Goal: Task Accomplishment & Management: Complete application form

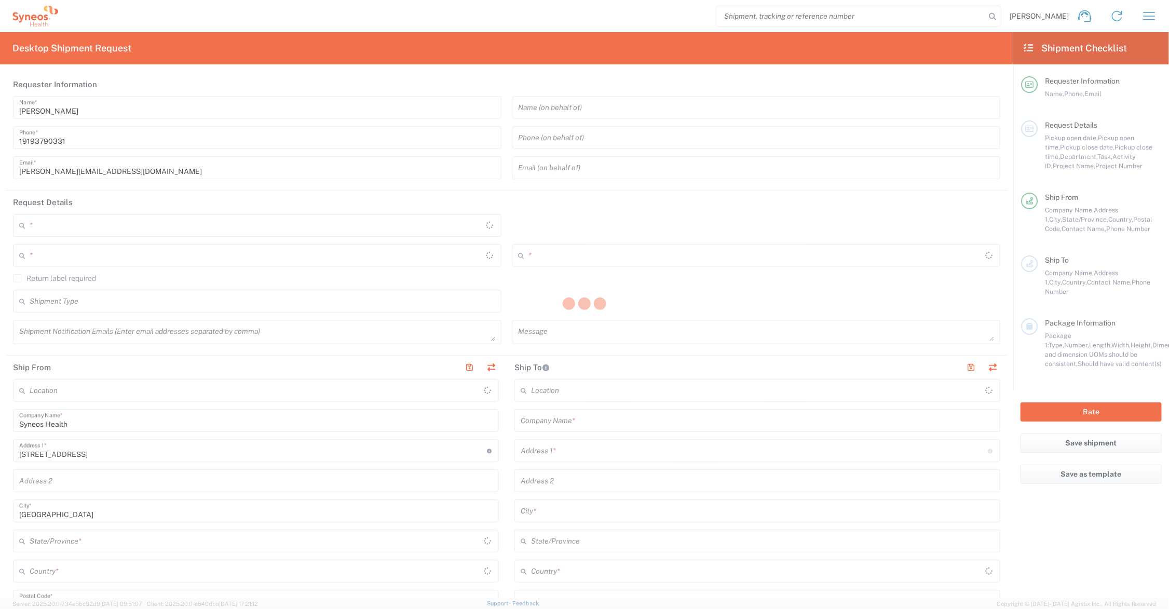
type input "Ohio"
type input "United States"
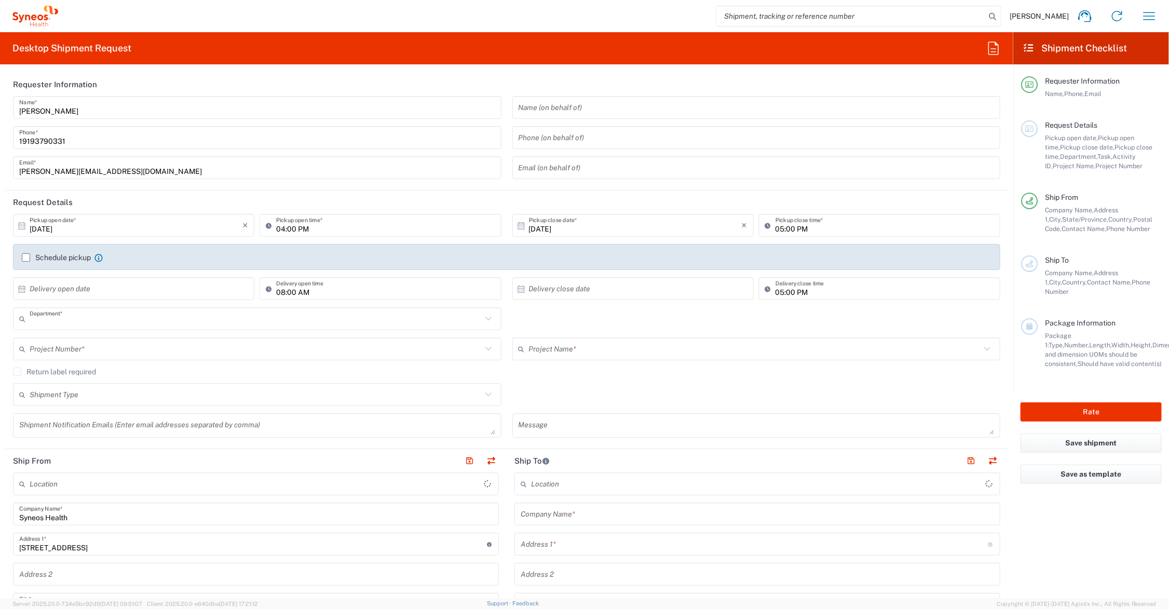
type input "6156"
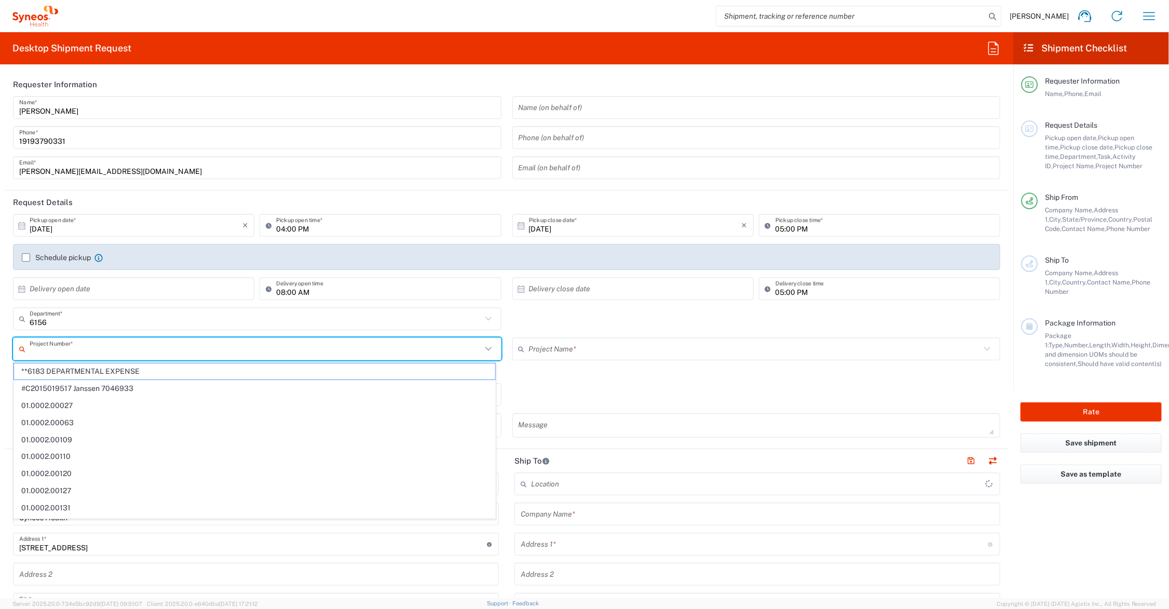
click at [174, 349] on input "text" at bounding box center [256, 349] width 452 height 18
type input "Syneos Health Communications-Westerville OH"
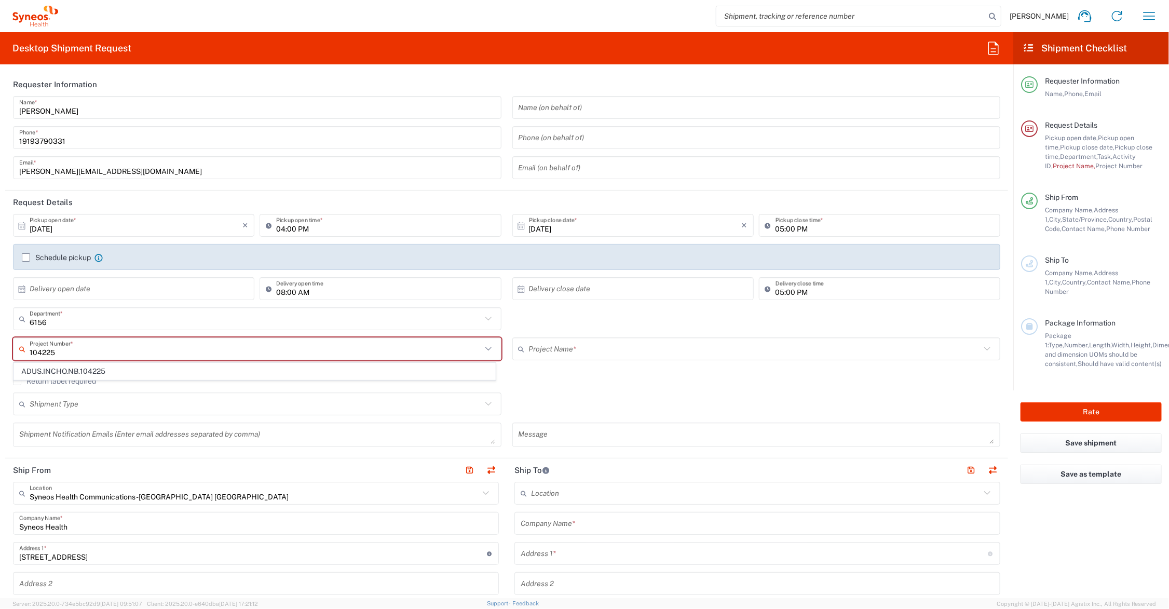
click at [99, 369] on span "ADUS.INCHO.NB.104225" at bounding box center [254, 371] width 481 height 16
type input "ADUS.INCHO.NB.104225"
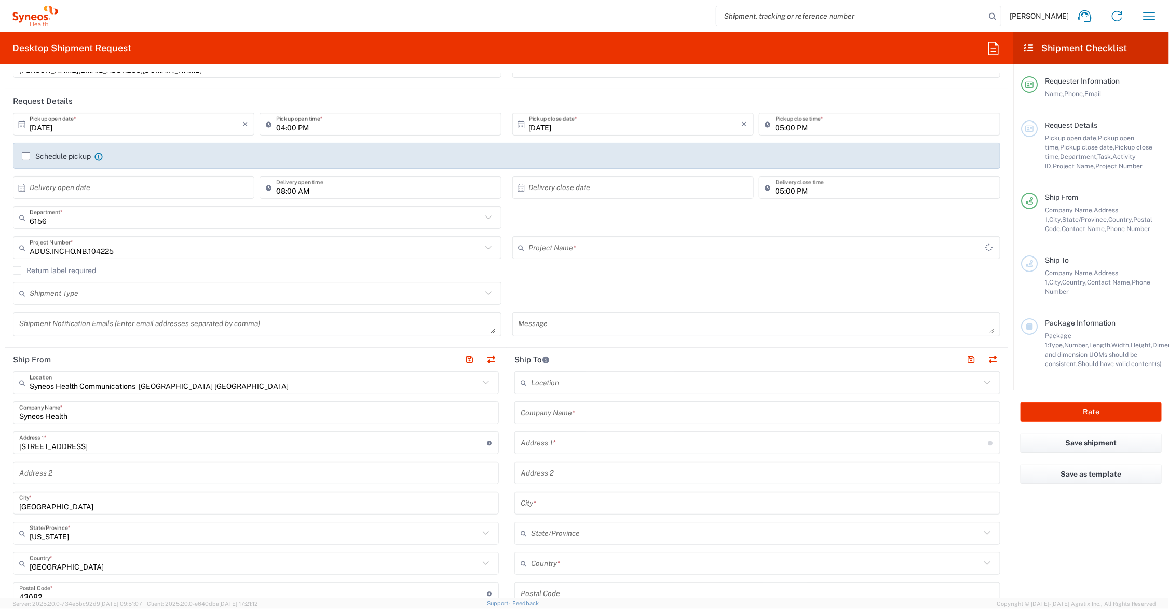
type input "Commer.newbiz.21.104225"
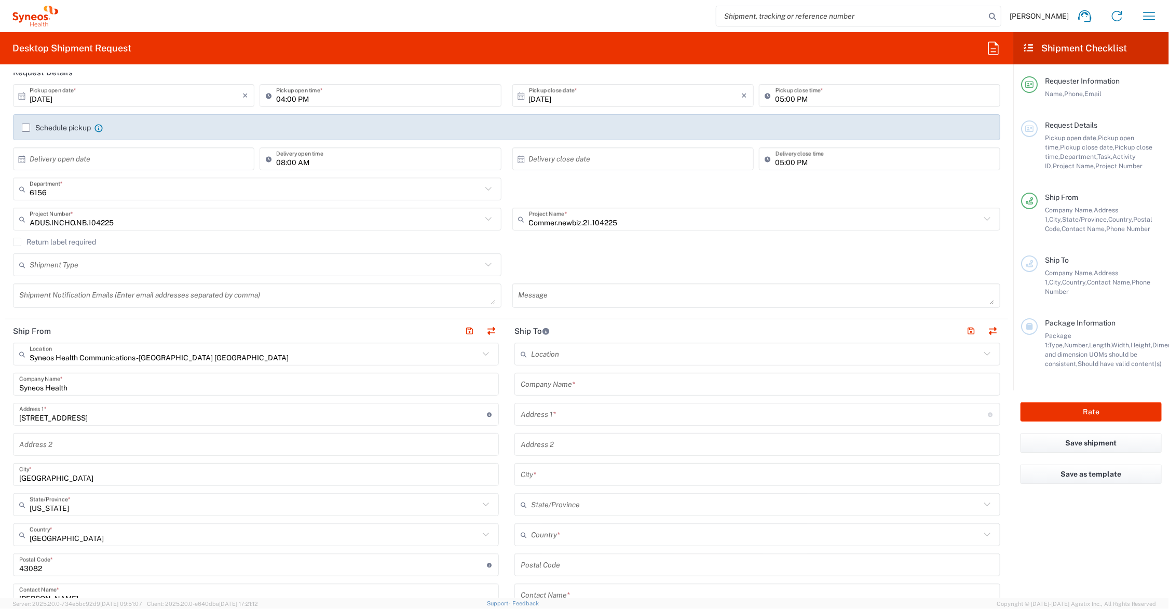
click at [125, 381] on input "Syneos Health" at bounding box center [255, 384] width 473 height 18
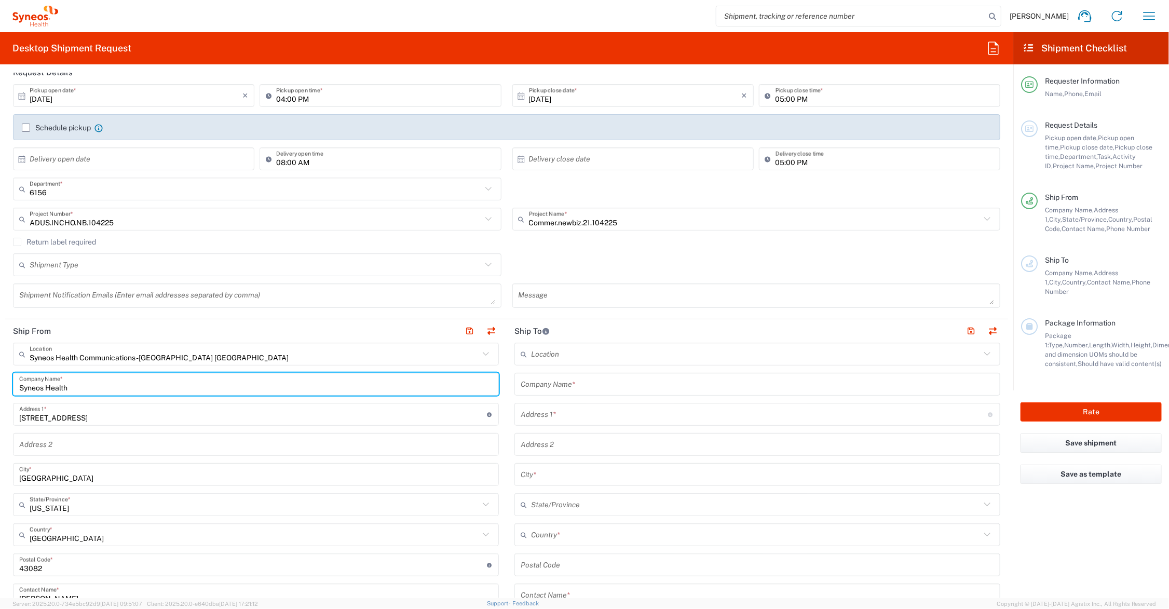
click at [125, 381] on input "Syneos Health" at bounding box center [255, 384] width 473 height 18
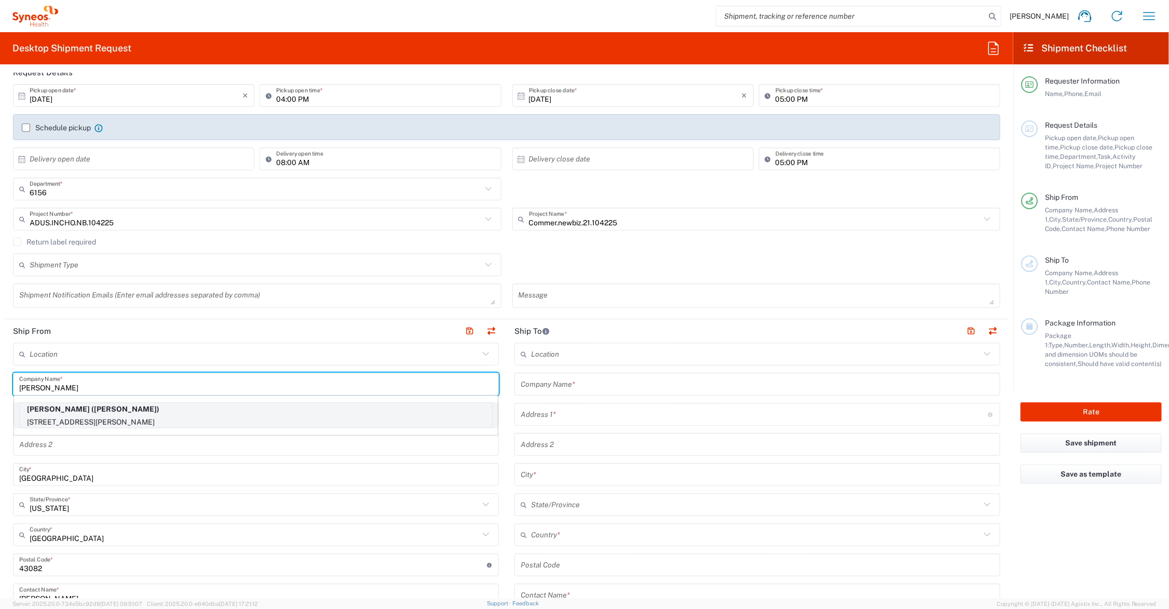
type input "Betsy Thorne"
click at [178, 409] on p "Betsy Thorne (Betsy Thorne)" at bounding box center [256, 409] width 472 height 13
type input "77 Sidney Road"
type input "Annandale"
type input "New Jersey"
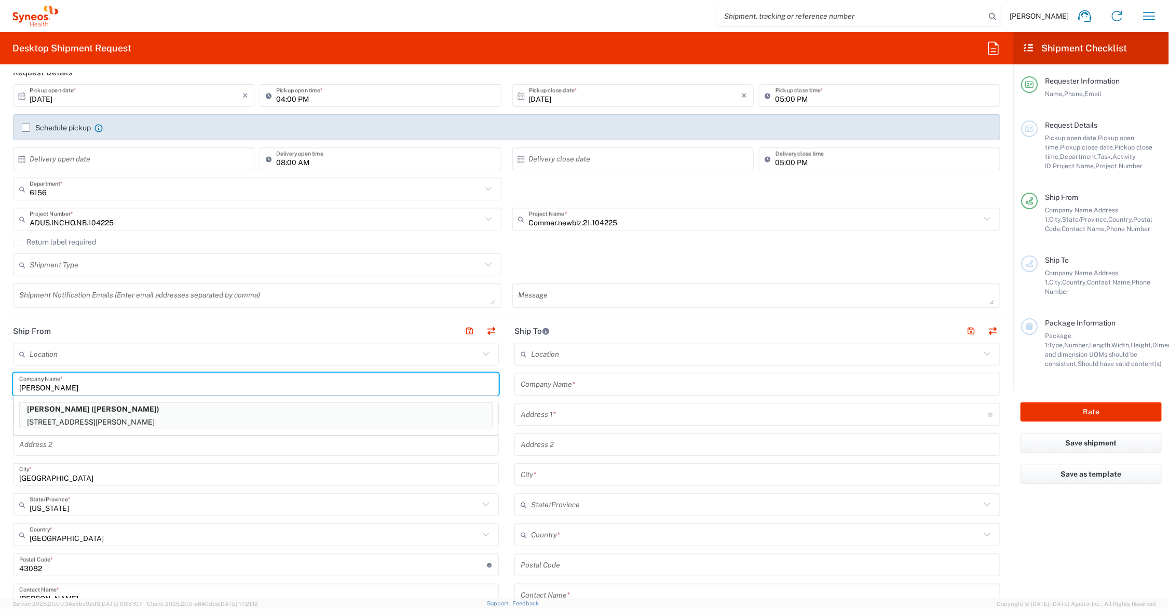
type input "08801"
type input "Betsy Thorne"
type input "908-303-4084"
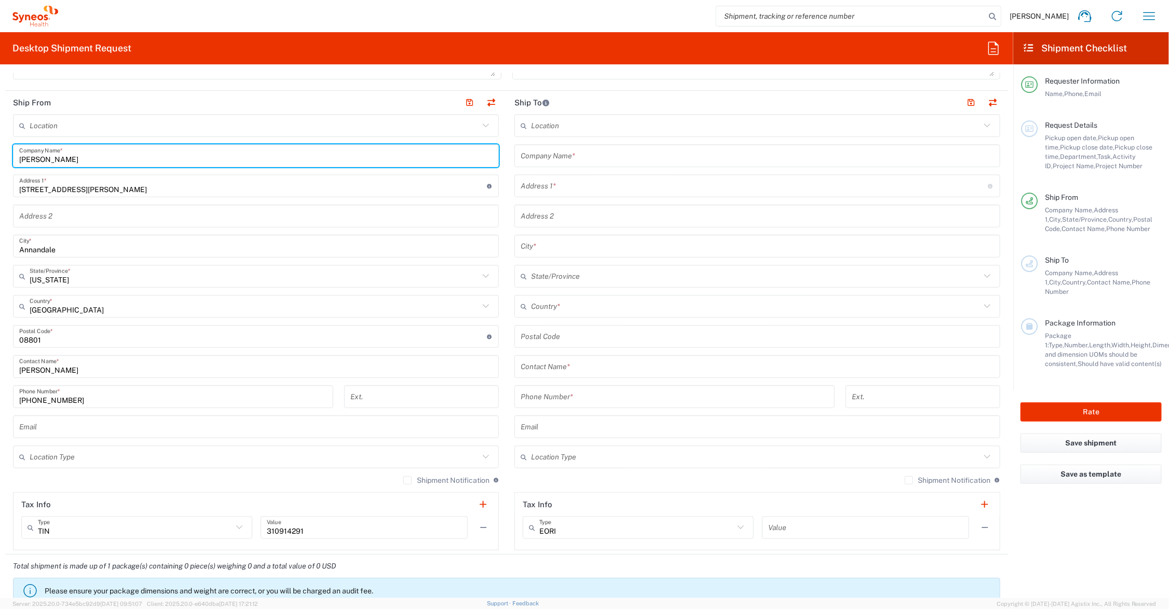
scroll to position [389, 0]
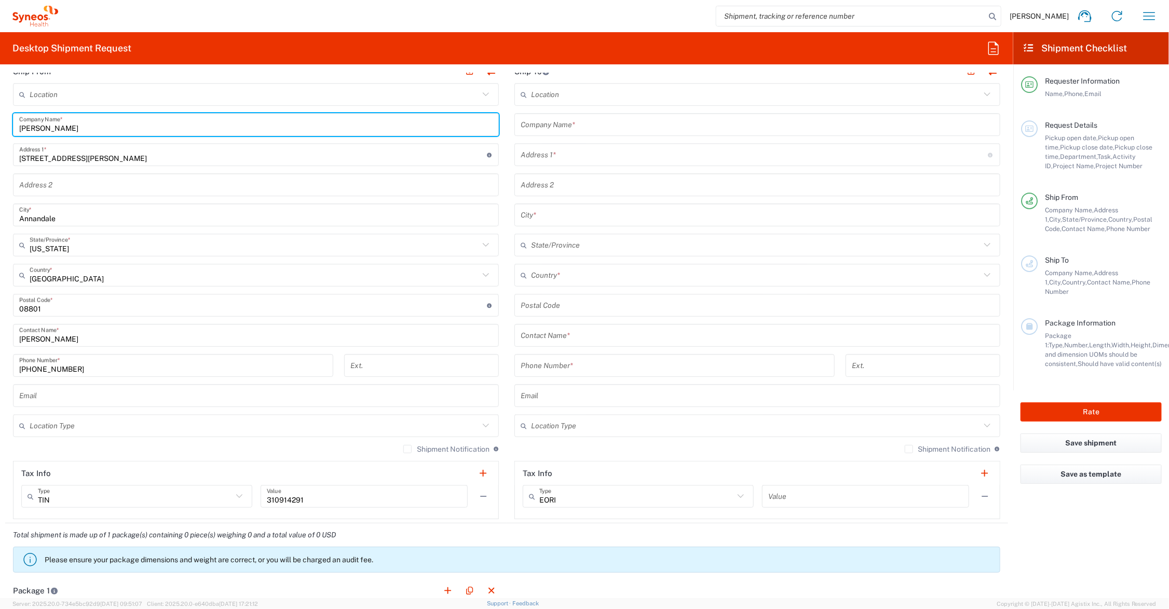
click at [110, 418] on input "text" at bounding box center [255, 426] width 450 height 18
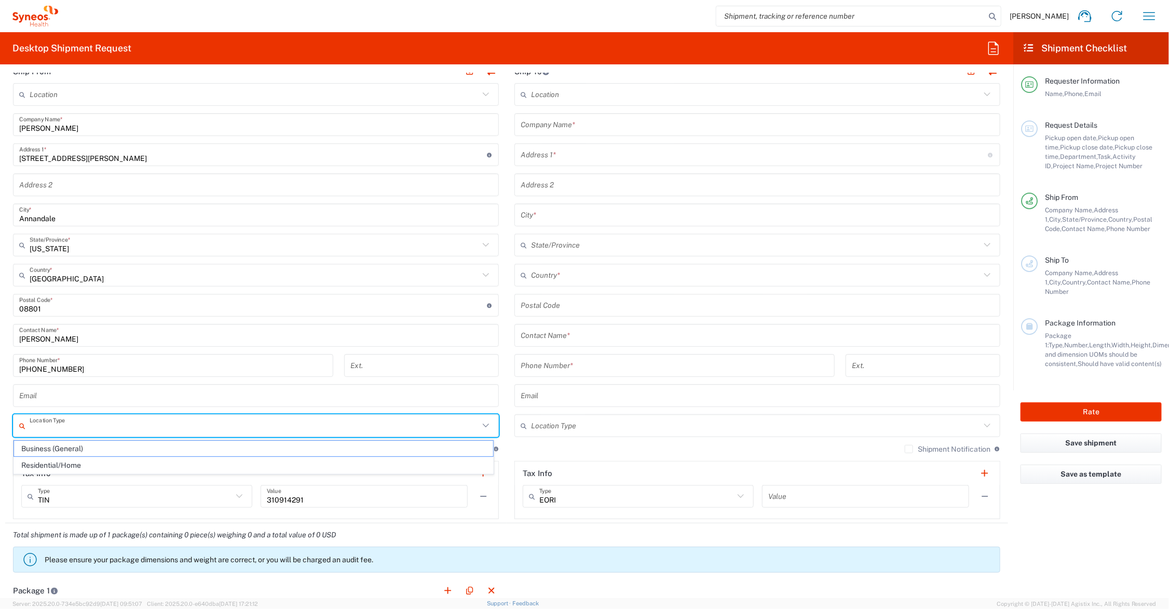
click at [100, 465] on span "Residential/Home" at bounding box center [253, 465] width 479 height 16
type input "Residential/Home"
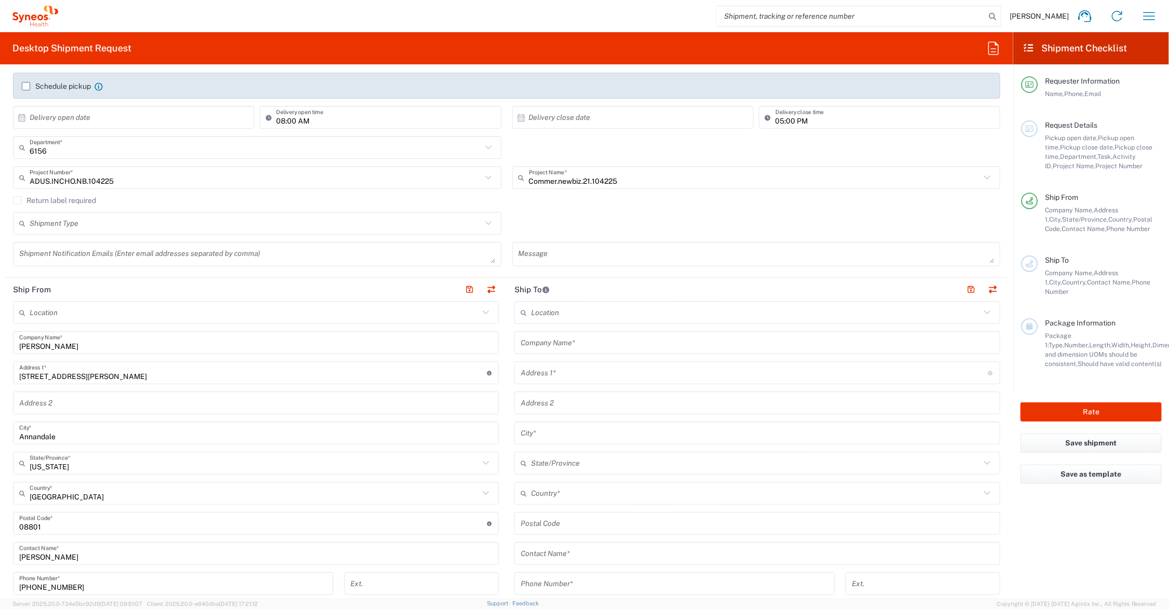
scroll to position [130, 0]
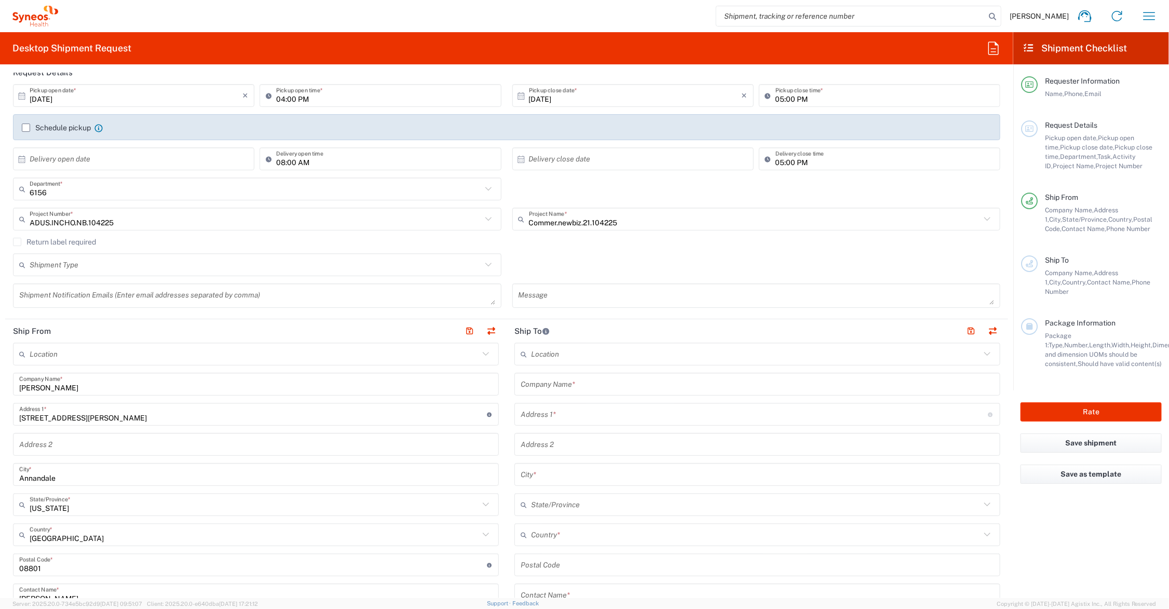
click at [578, 388] on input "text" at bounding box center [757, 384] width 473 height 18
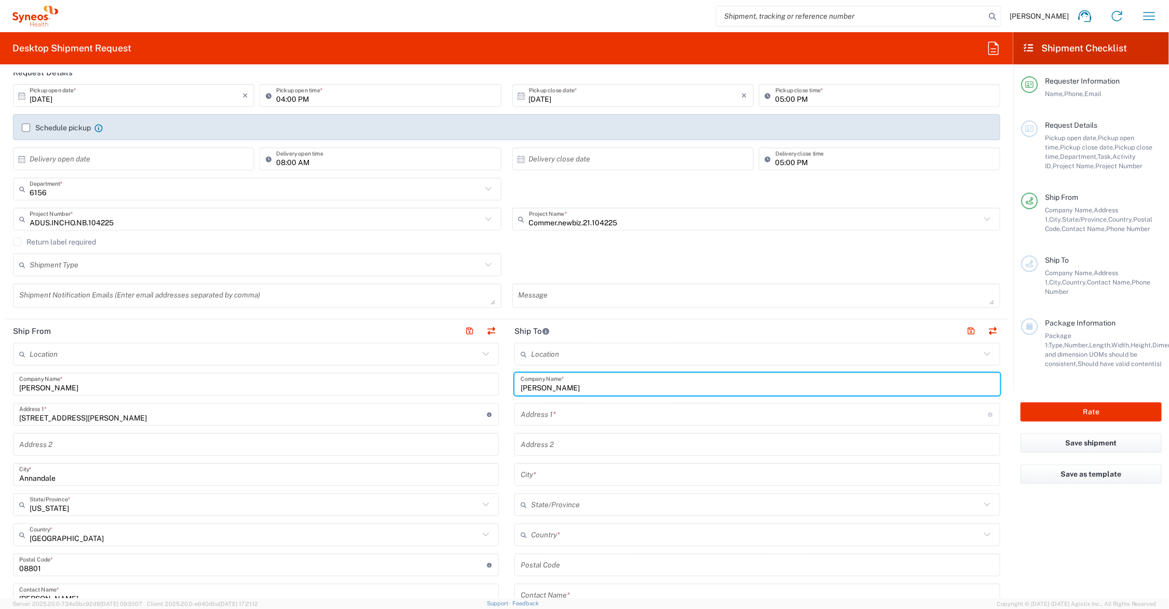
type input "Jon Haas"
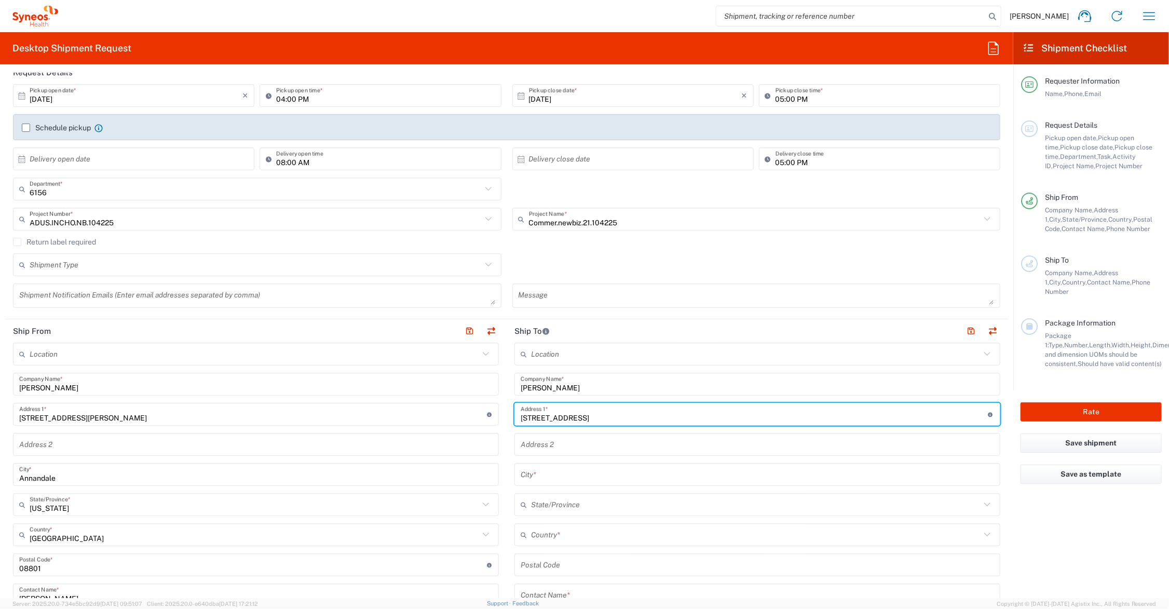
type input "29 Outlook Ave."
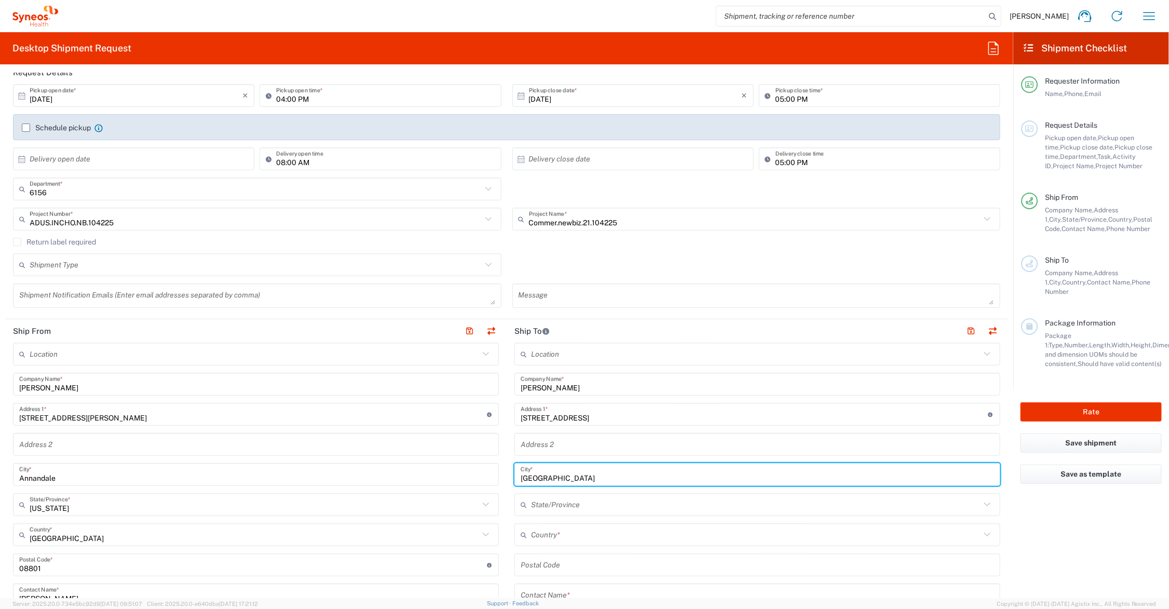
type input "Saratoga Springs"
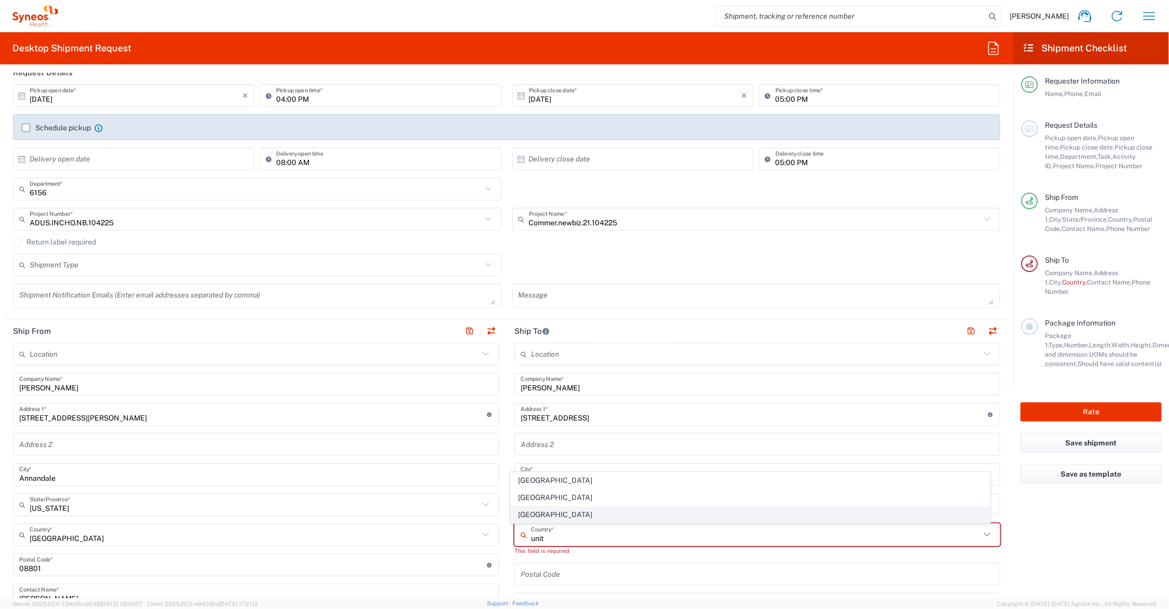
click at [536, 487] on span "United States" at bounding box center [750, 515] width 479 height 16
type input "United States"
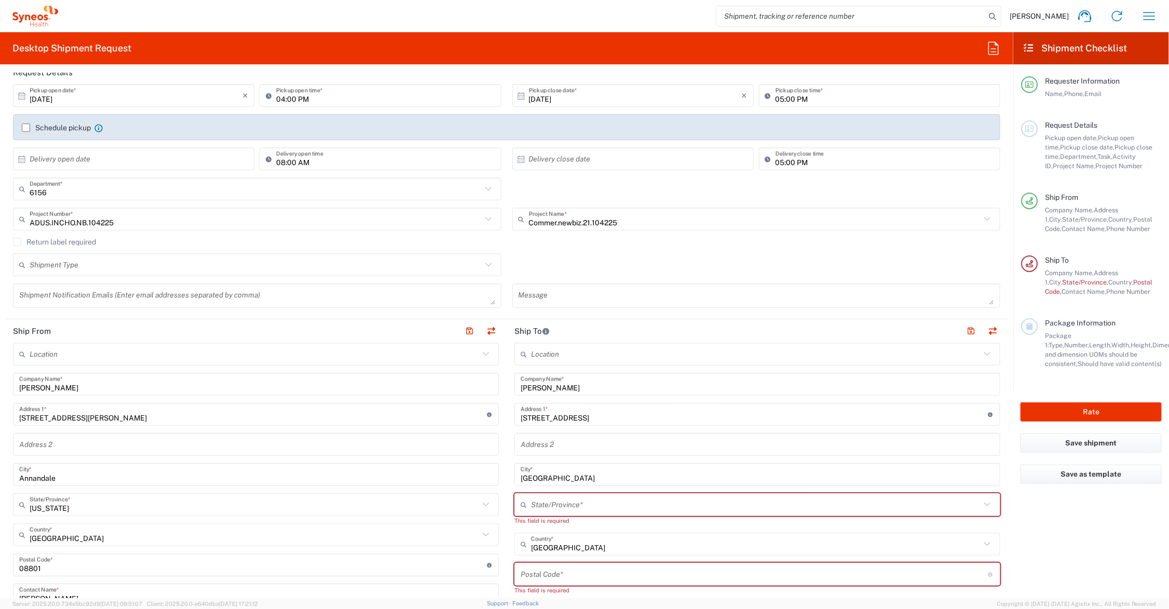
click at [550, 487] on input "text" at bounding box center [756, 505] width 450 height 18
click at [525, 480] on span "New York" at bounding box center [750, 485] width 479 height 16
type input "New York"
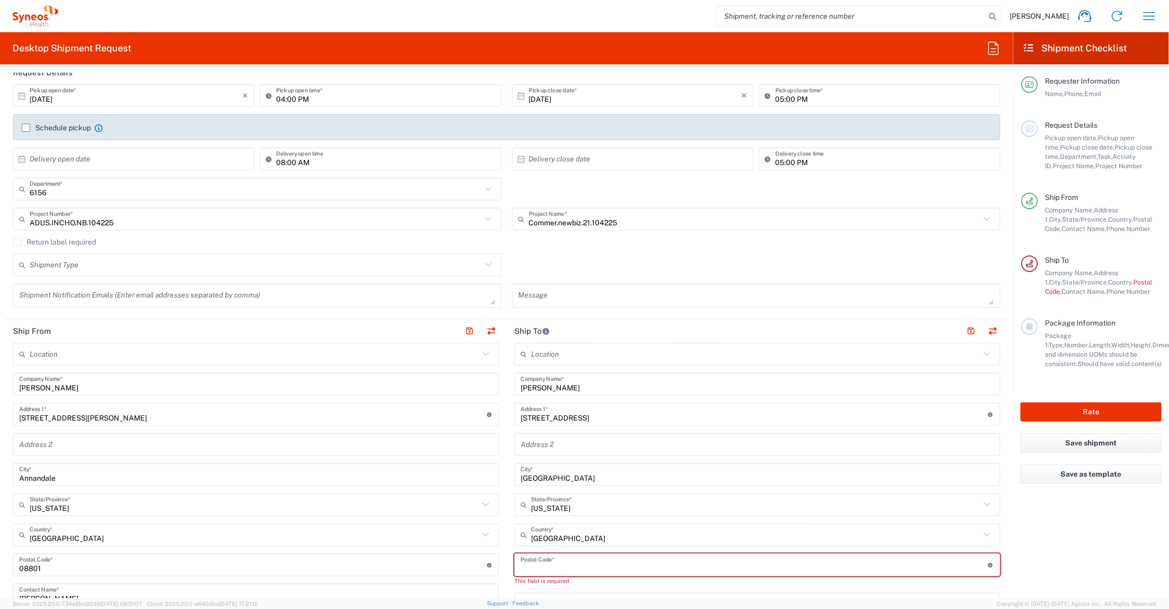
click at [551, 487] on input "undefined" at bounding box center [755, 565] width 468 height 18
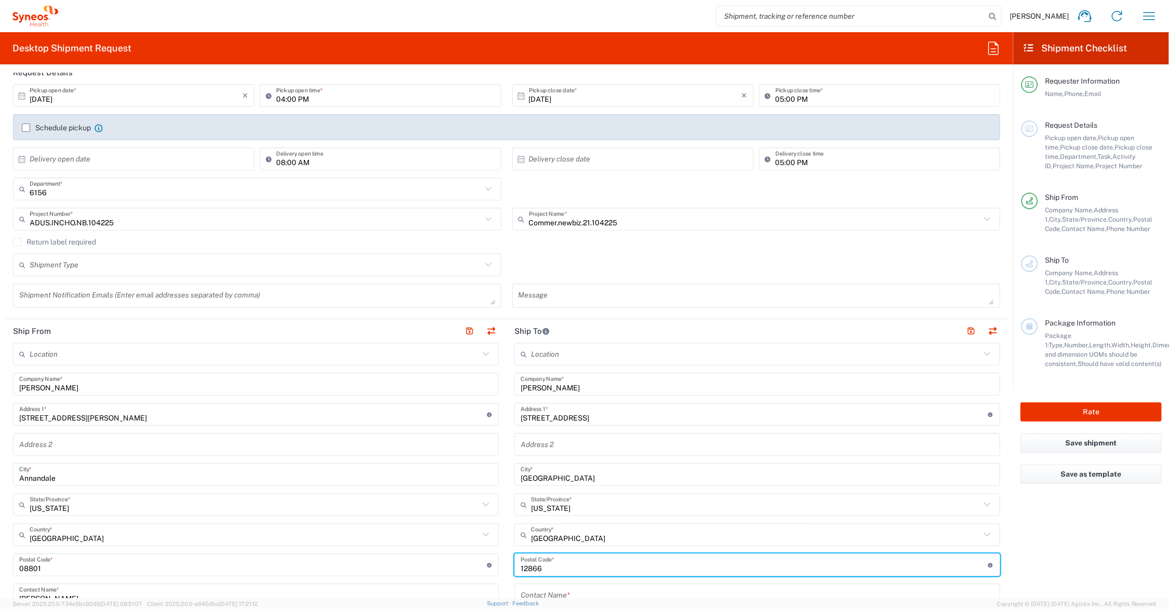
type input "12866"
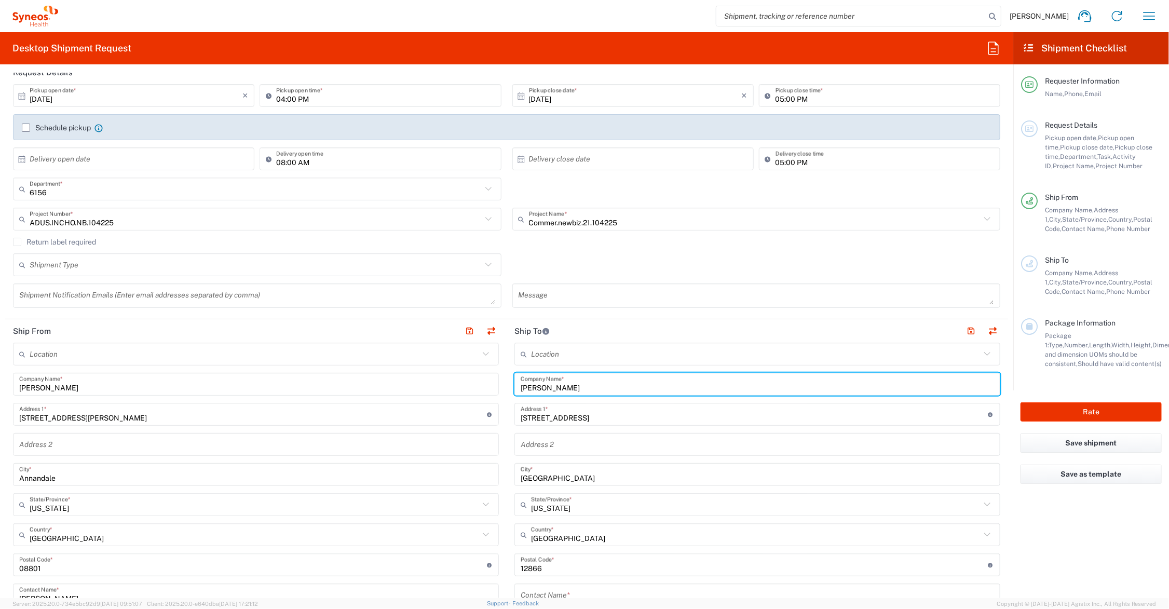
drag, startPoint x: 574, startPoint y: 383, endPoint x: 507, endPoint y: 387, distance: 67.1
click at [507, 387] on main "Location Addison Whitney LLC-Morrisvile NC US Barcelona-Syneos Health BioSector…" at bounding box center [757, 561] width 501 height 436
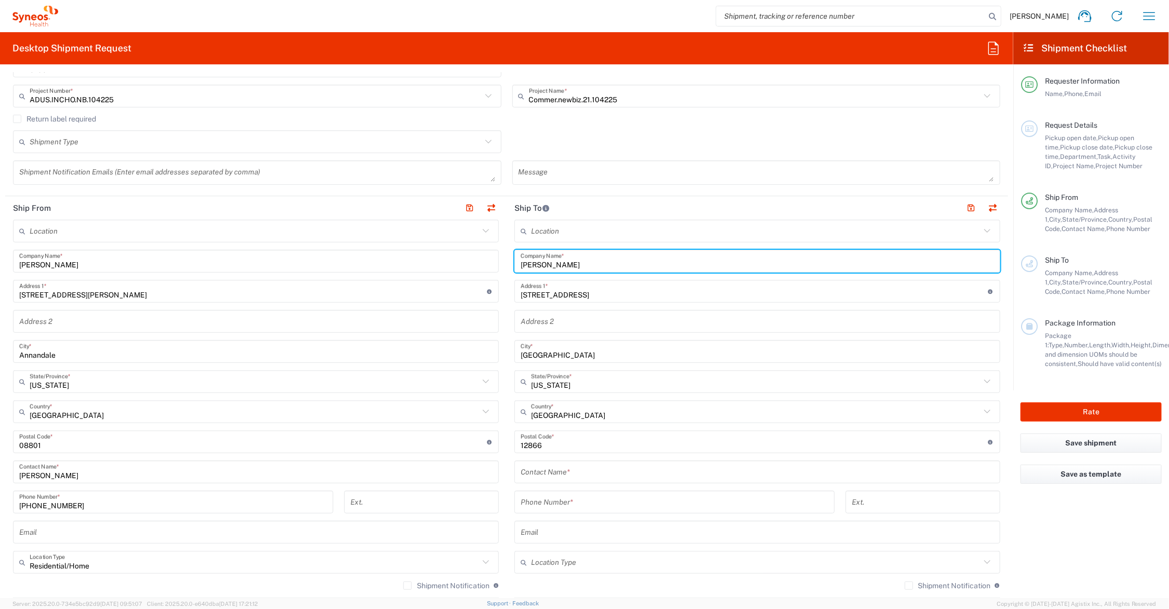
scroll to position [389, 0]
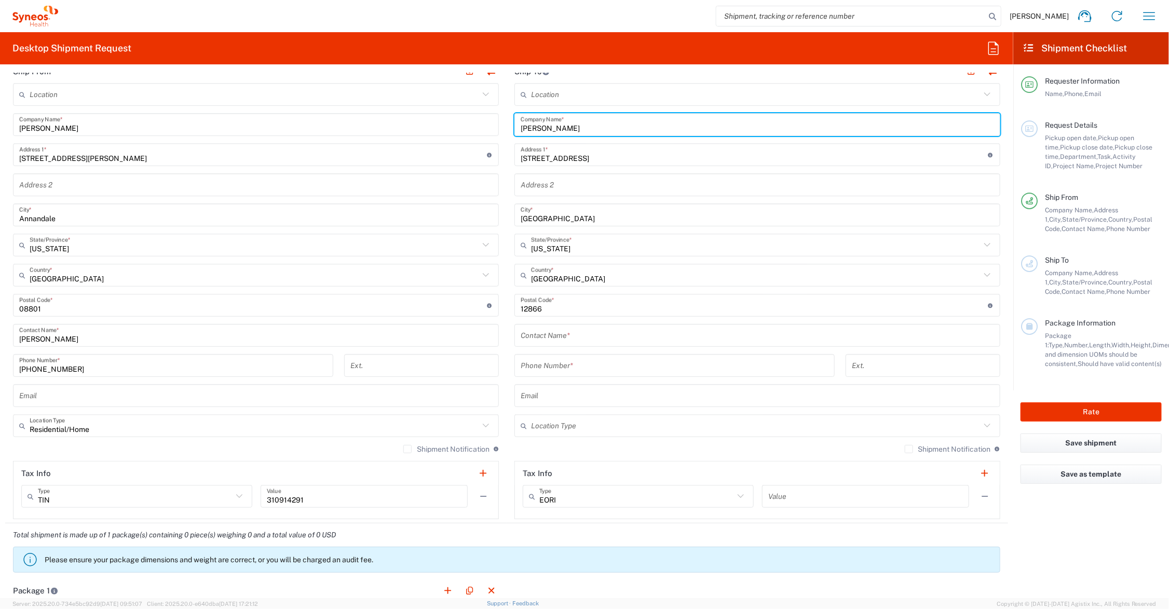
click at [567, 336] on input "text" at bounding box center [757, 336] width 473 height 18
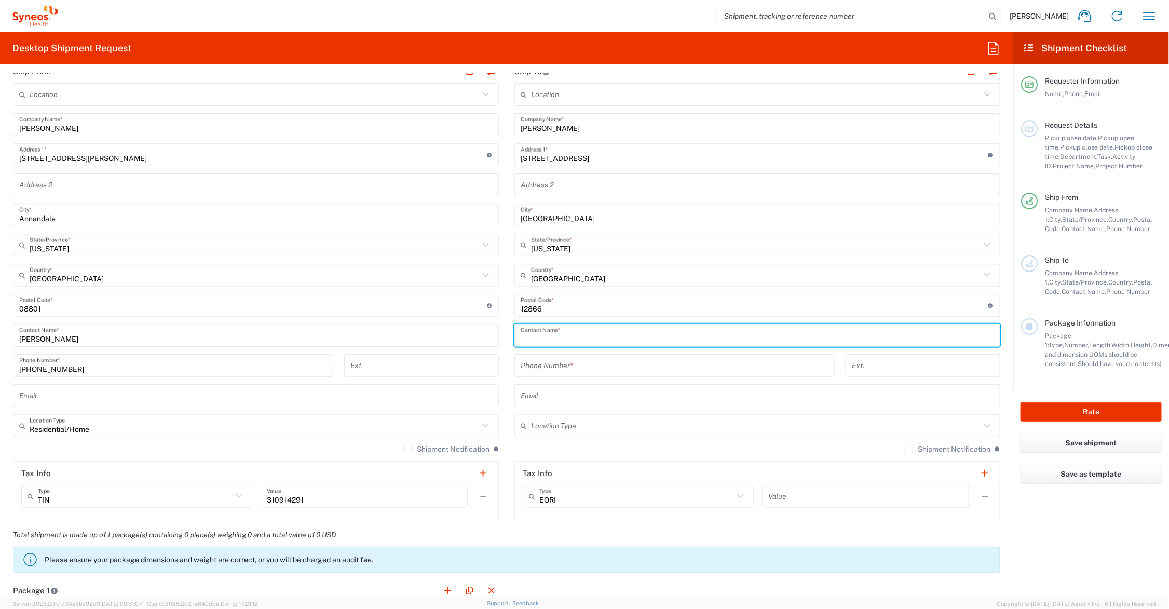
paste input "Jon Haas"
type input "Jon Haas"
click at [561, 364] on input "tel" at bounding box center [675, 366] width 308 height 18
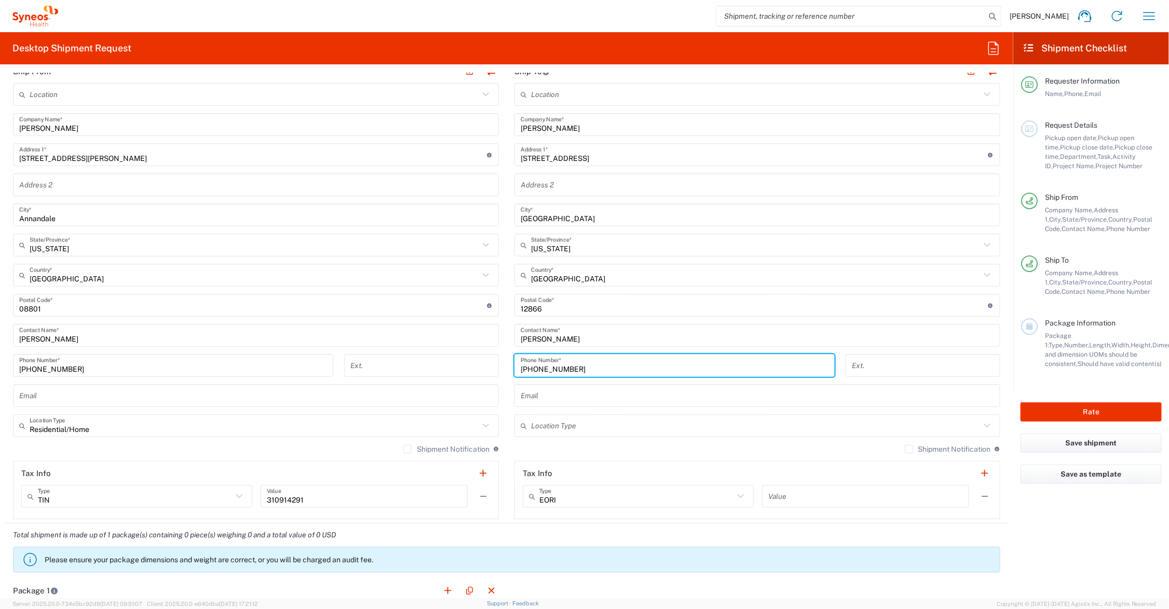
type input "614-301-0087"
click at [579, 427] on input "text" at bounding box center [756, 426] width 450 height 18
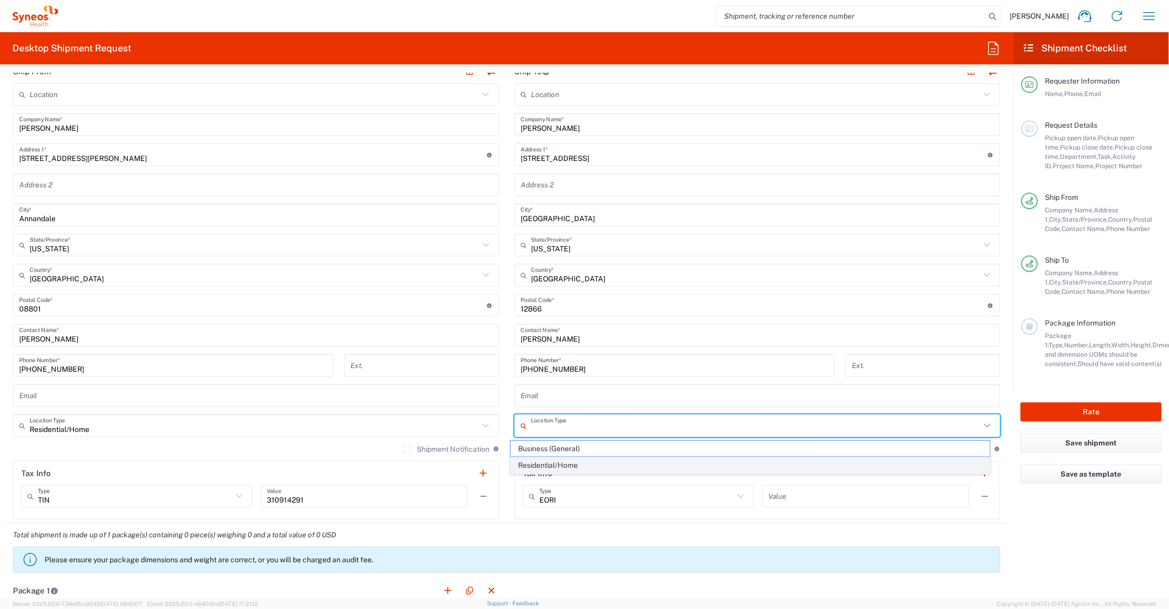
click at [575, 461] on span "Residential/Home" at bounding box center [750, 465] width 479 height 16
type input "Residential/Home"
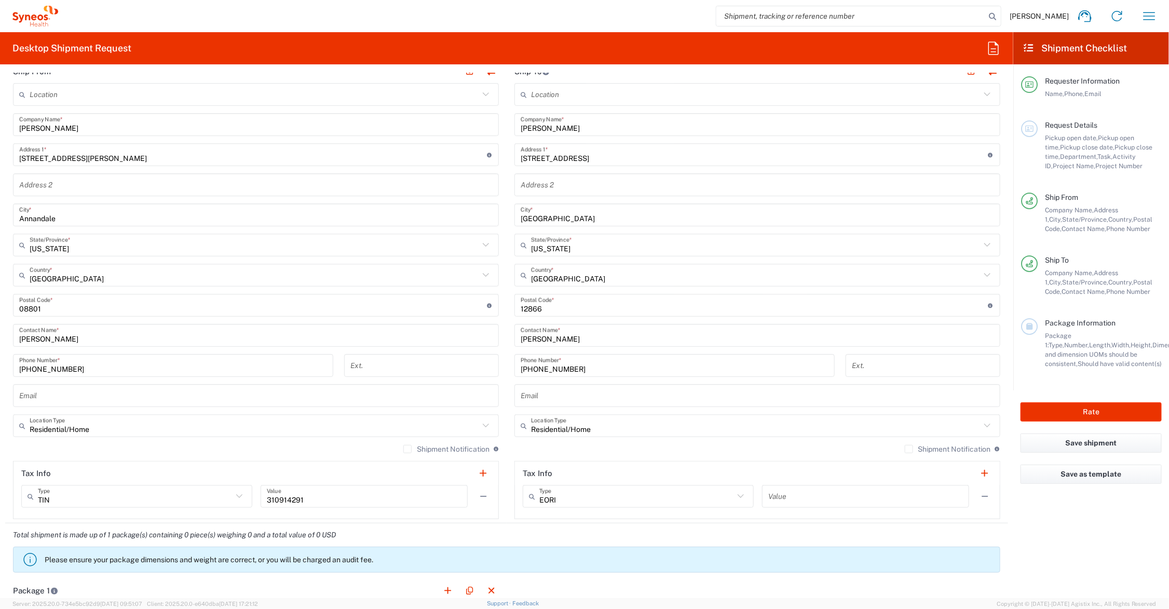
scroll to position [260, 0]
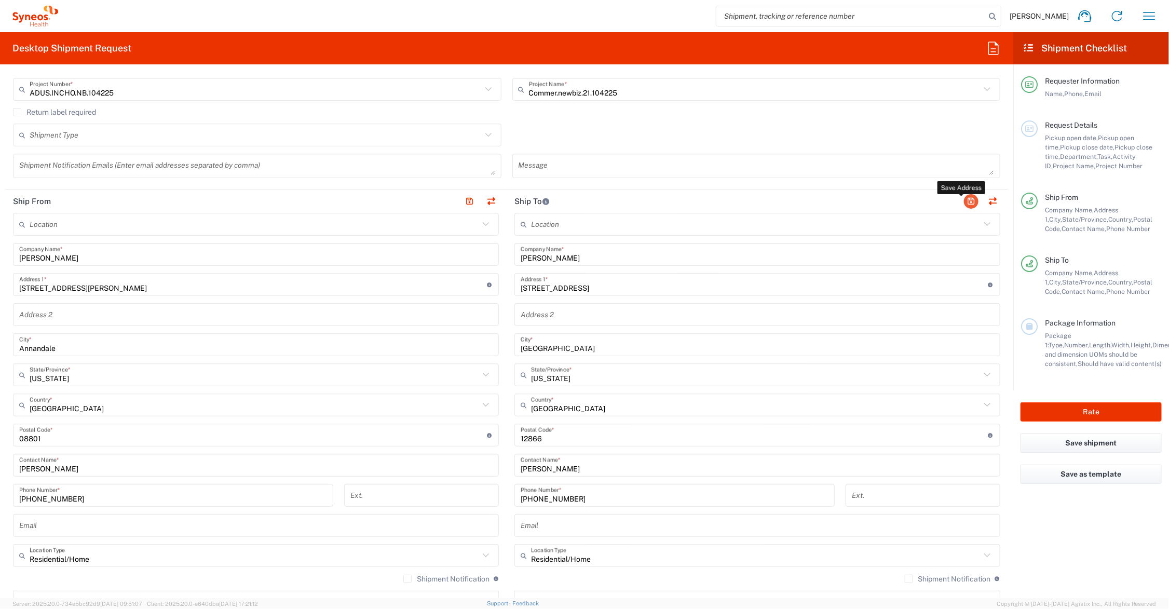
click at [935, 198] on button "button" at bounding box center [971, 201] width 15 height 15
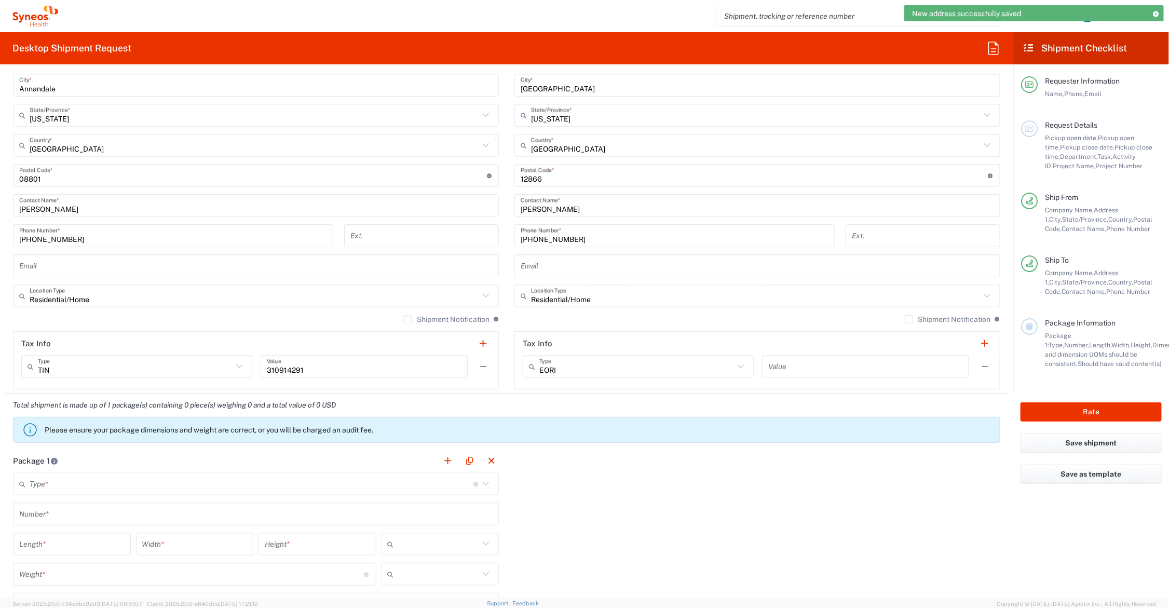
scroll to position [649, 0]
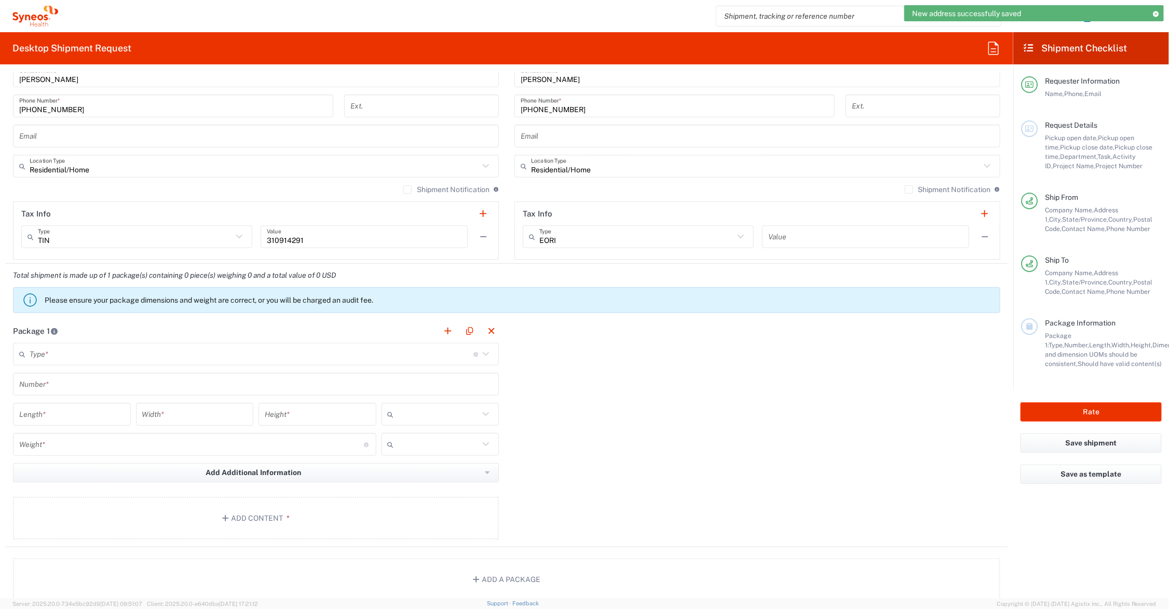
drag, startPoint x: 120, startPoint y: 364, endPoint x: 120, endPoint y: 353, distance: 11.4
click at [120, 363] on div "Type * Material used to package goods" at bounding box center [256, 354] width 486 height 23
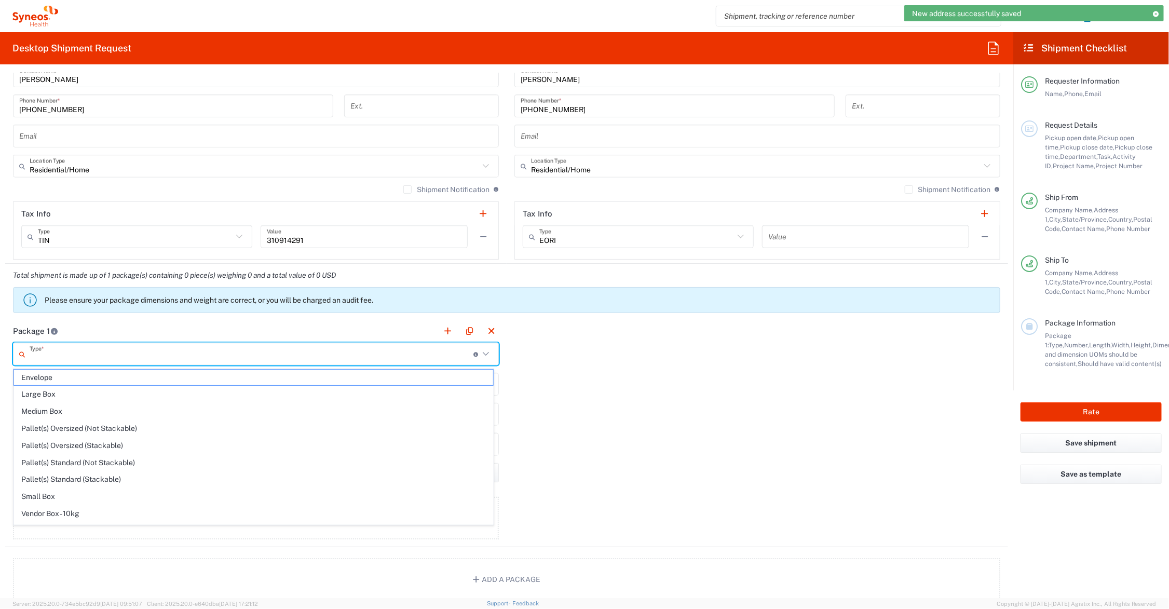
click at [120, 351] on input "text" at bounding box center [252, 354] width 444 height 18
click at [89, 487] on span "Your Packaging" at bounding box center [253, 516] width 479 height 16
type input "Your Packaging"
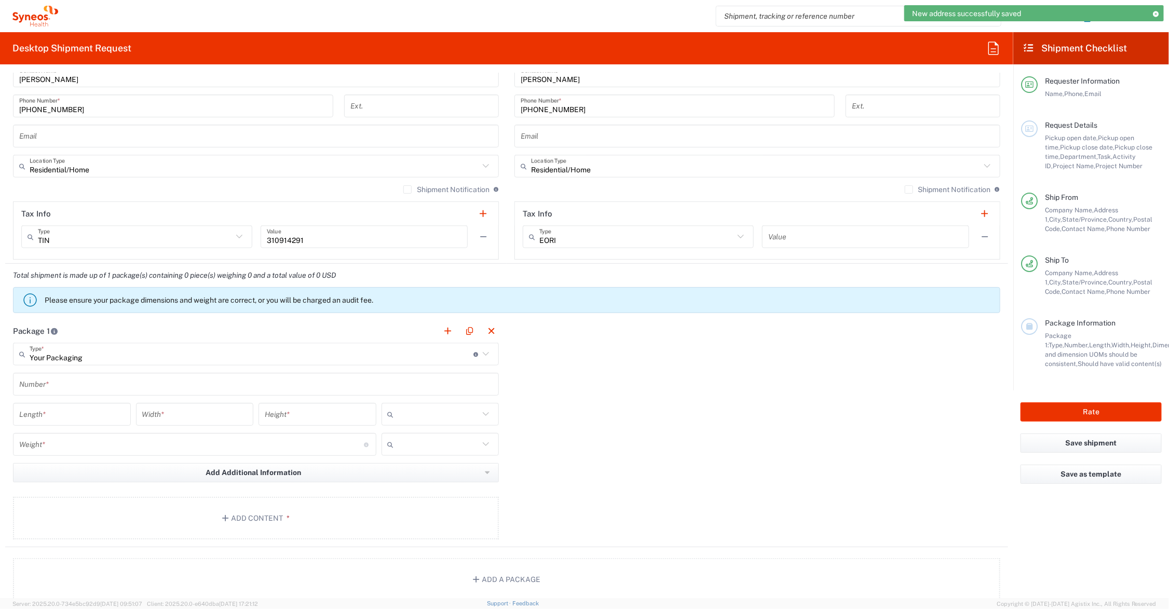
click at [81, 383] on input "text" at bounding box center [255, 384] width 473 height 18
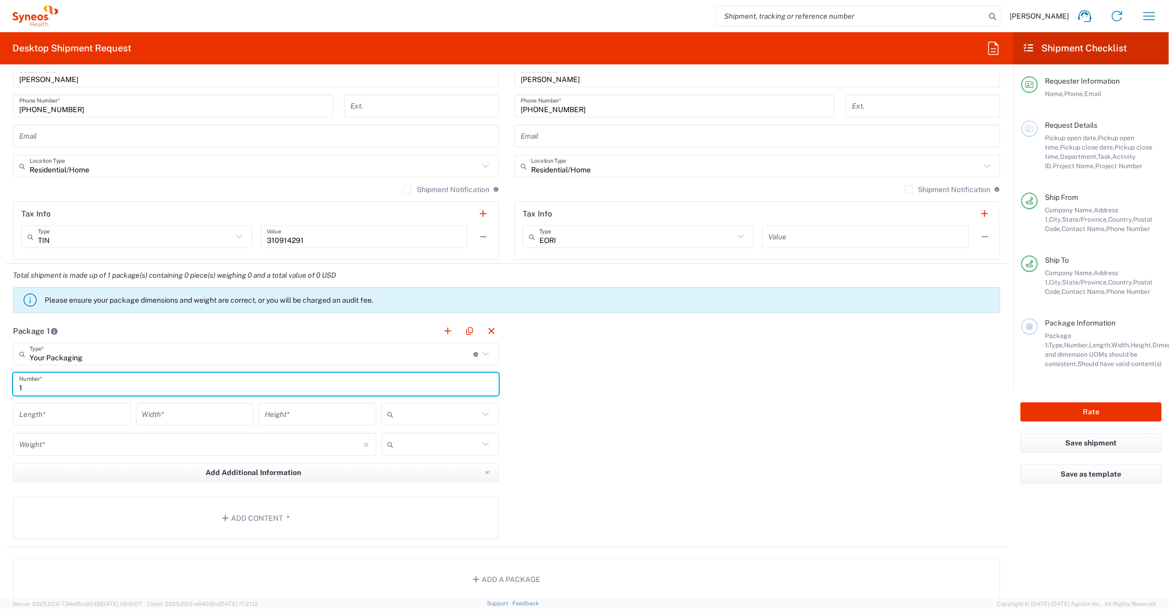
type input "1"
click at [84, 425] on div "Length *" at bounding box center [72, 414] width 118 height 23
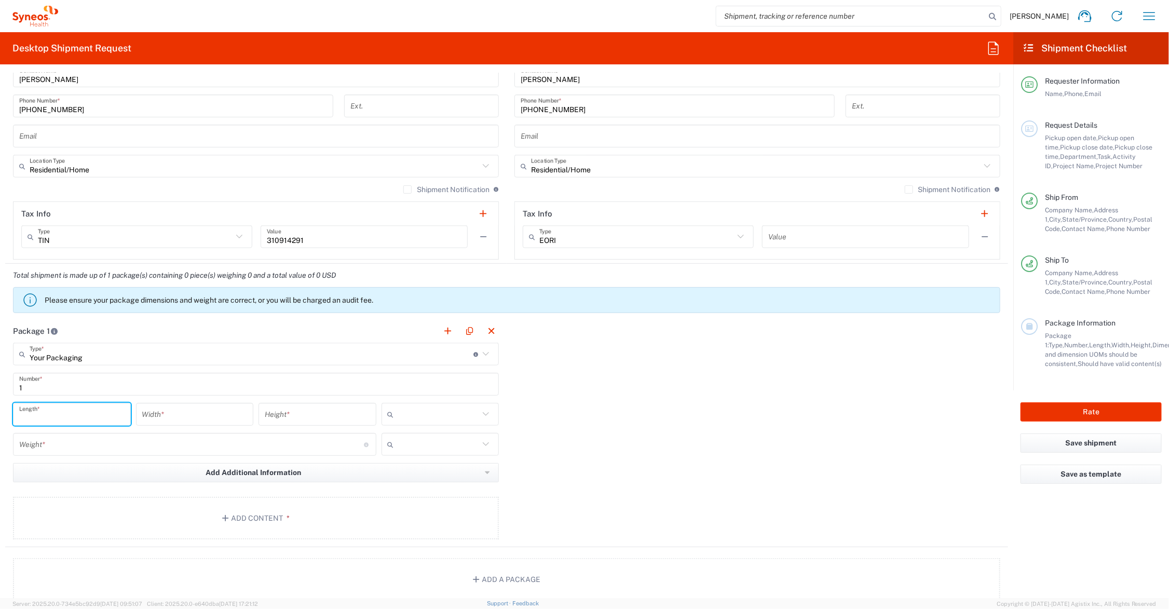
click at [86, 414] on input "number" at bounding box center [71, 414] width 105 height 18
type input "13"
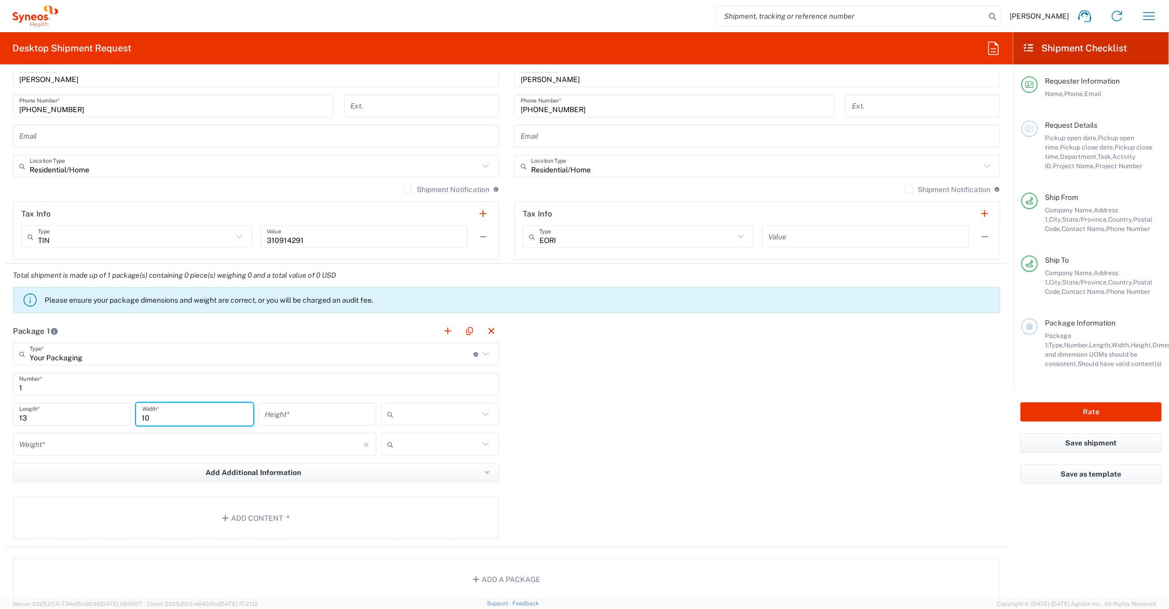
type input "10"
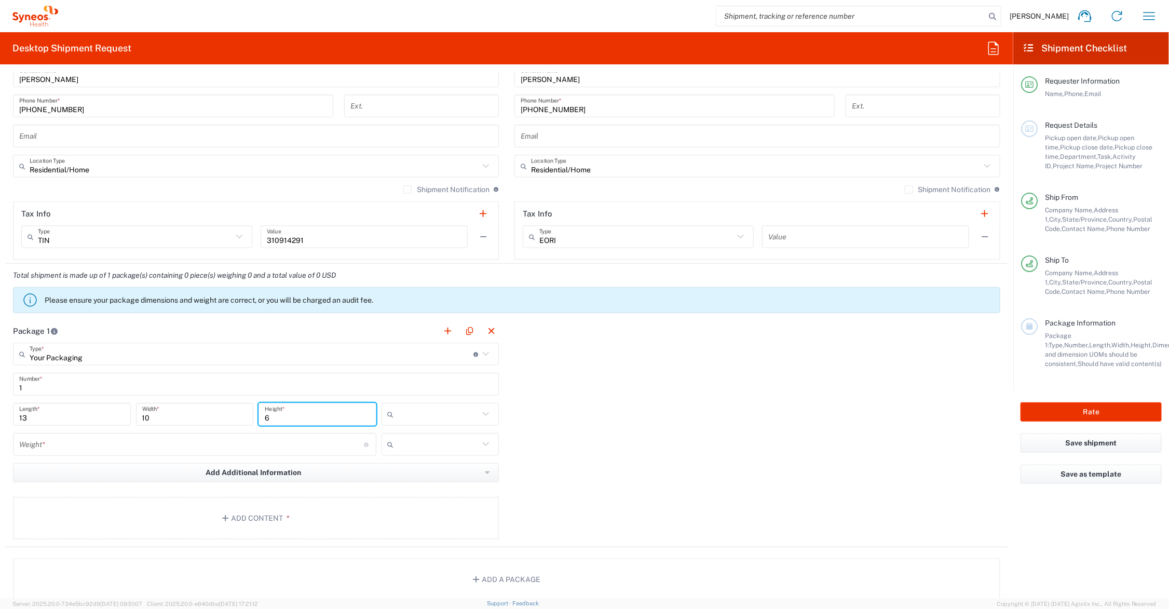
type input "6"
click at [418, 471] on span "in" at bounding box center [436, 472] width 114 height 16
type input "in"
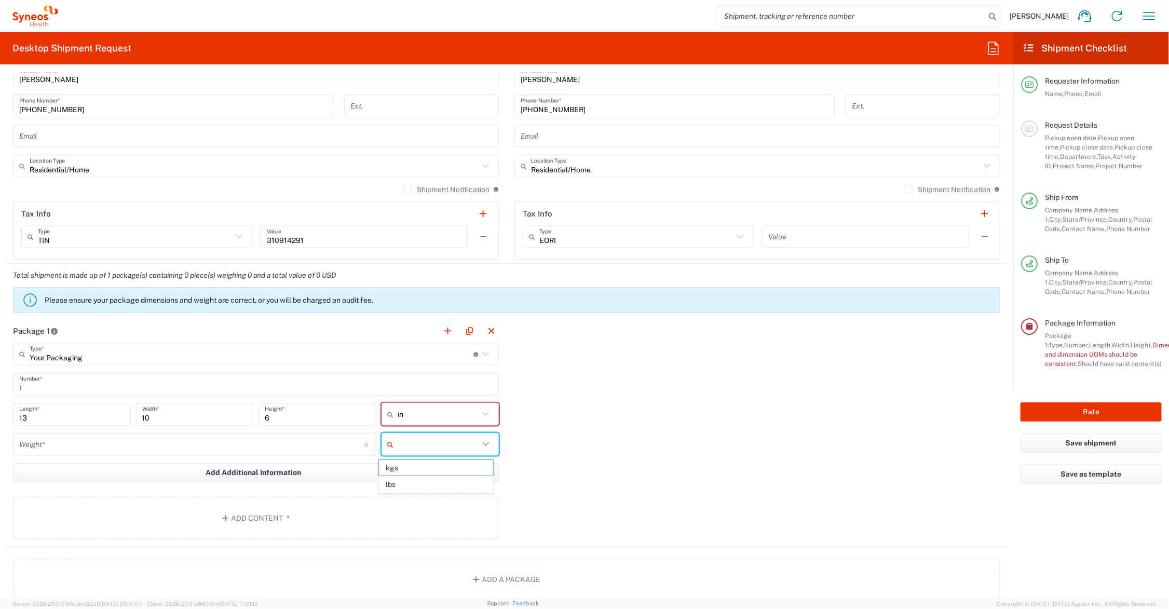
click at [418, 444] on input "text" at bounding box center [439, 444] width 82 height 17
drag, startPoint x: 417, startPoint y: 485, endPoint x: 191, endPoint y: 455, distance: 227.8
click at [416, 485] on span "lbs" at bounding box center [436, 485] width 114 height 16
type input "lbs"
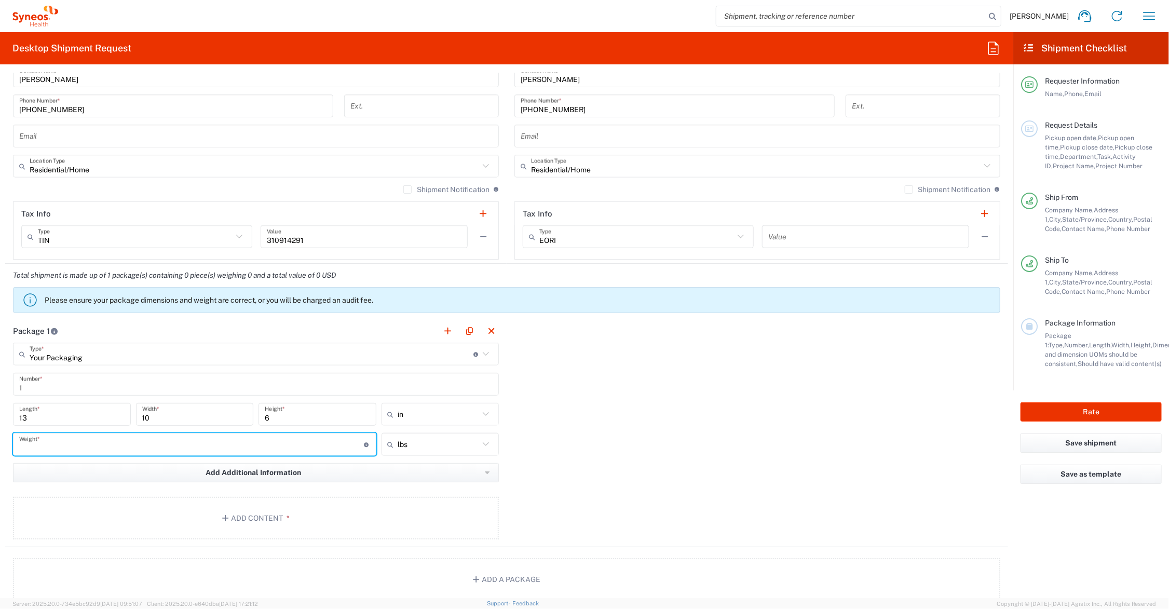
click at [126, 443] on input "number" at bounding box center [191, 445] width 345 height 18
type input "2"
click at [239, 487] on button "Add Content *" at bounding box center [256, 518] width 486 height 43
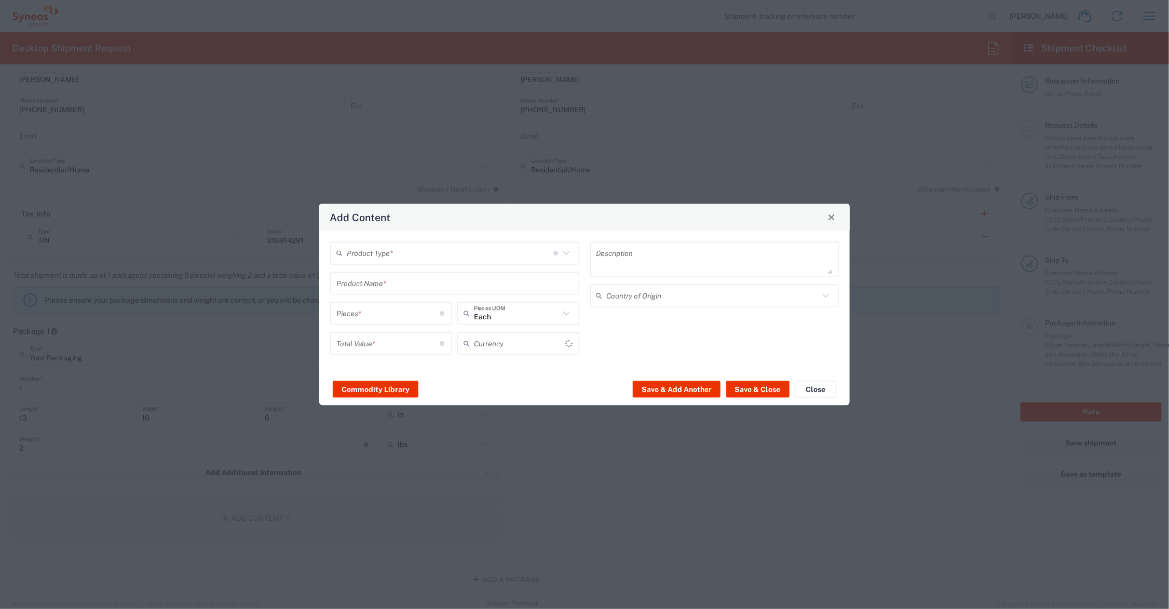
type input "US Dollar"
click at [388, 286] on input "text" at bounding box center [454, 283] width 237 height 18
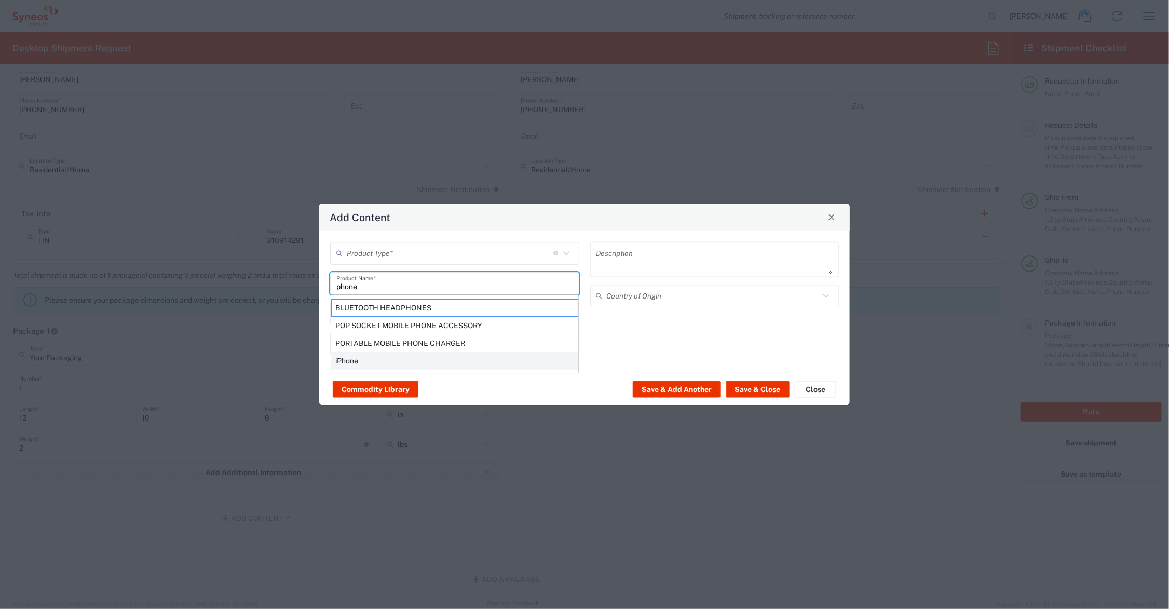
click at [379, 361] on div "iPhone" at bounding box center [454, 360] width 247 height 18
type input "iPhone"
type input "1"
type input "0"
type textarea "Apple iPhone mobile device"
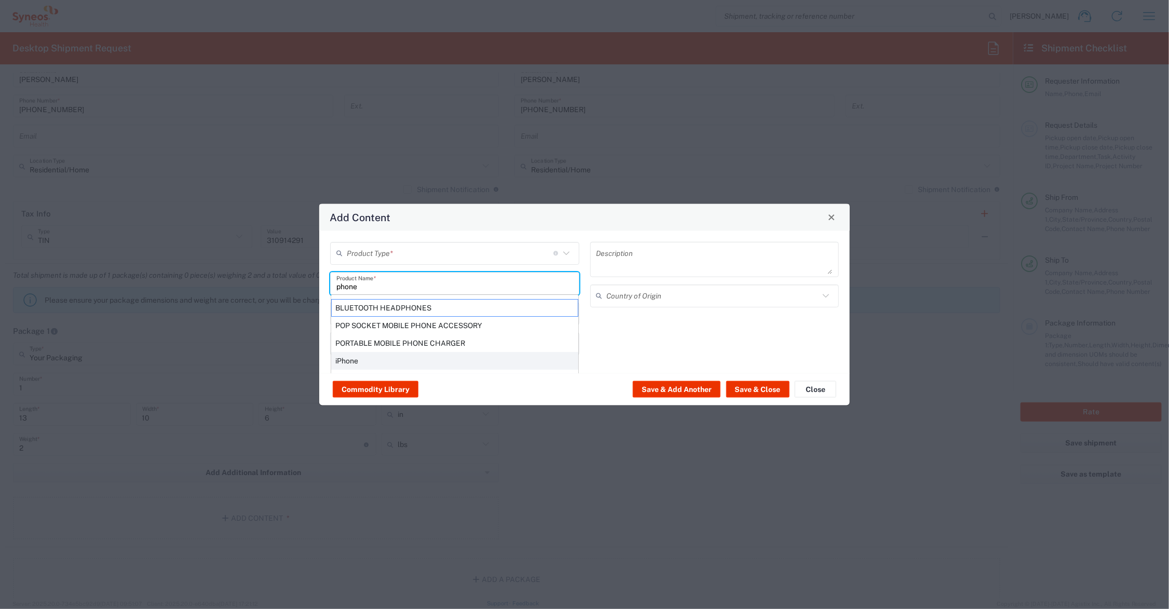
type input "China"
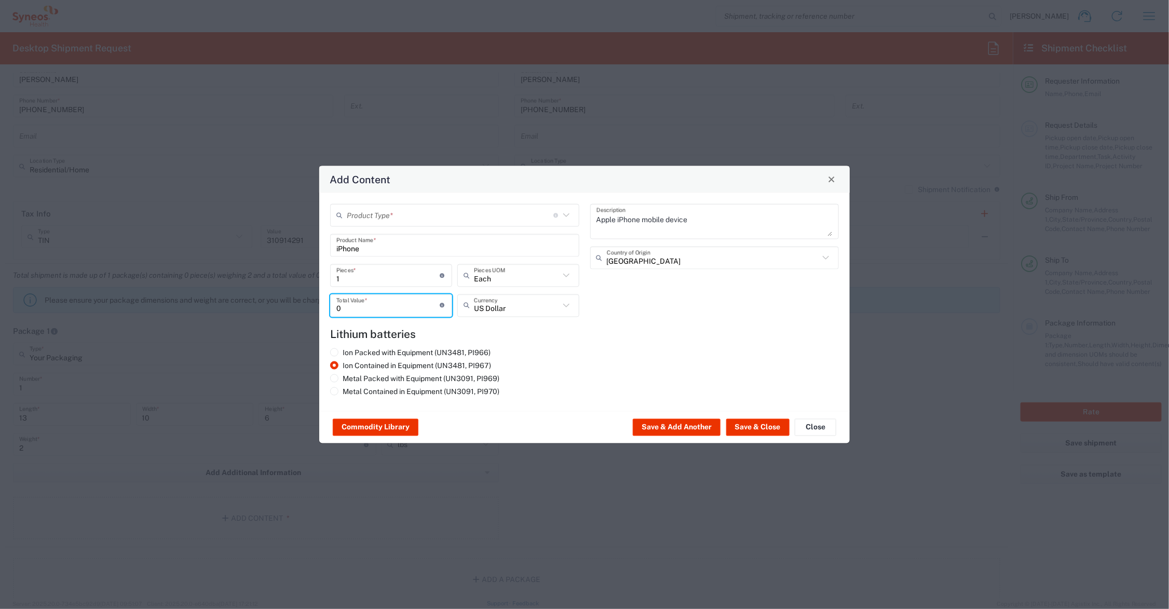
click at [361, 305] on input "0" at bounding box center [388, 305] width 104 height 18
click at [756, 425] on button "Save & Close" at bounding box center [757, 427] width 63 height 17
type input "1100"
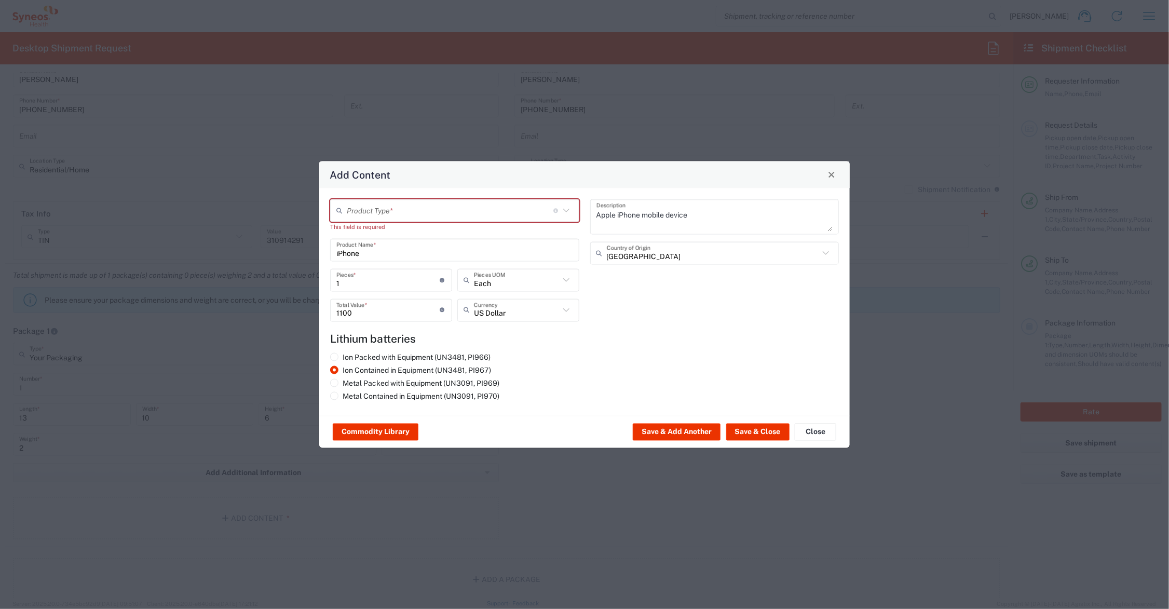
click at [458, 206] on input "text" at bounding box center [450, 210] width 207 height 18
click at [421, 247] on span "General Commodity" at bounding box center [455, 250] width 247 height 16
type input "General Commodity"
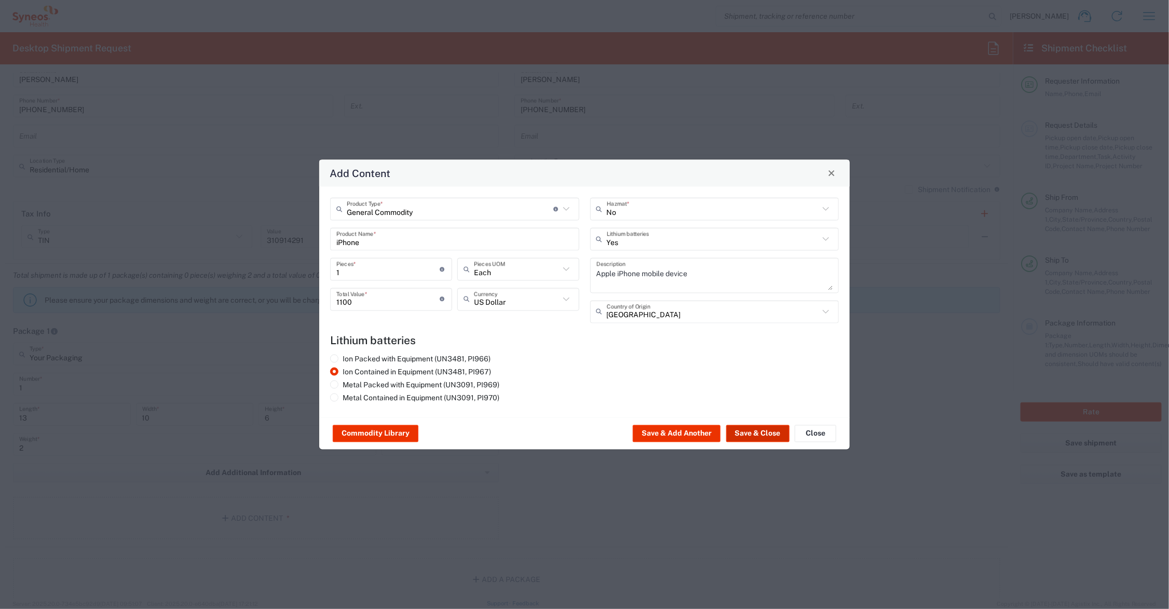
click at [766, 431] on button "Save & Close" at bounding box center [757, 433] width 63 height 17
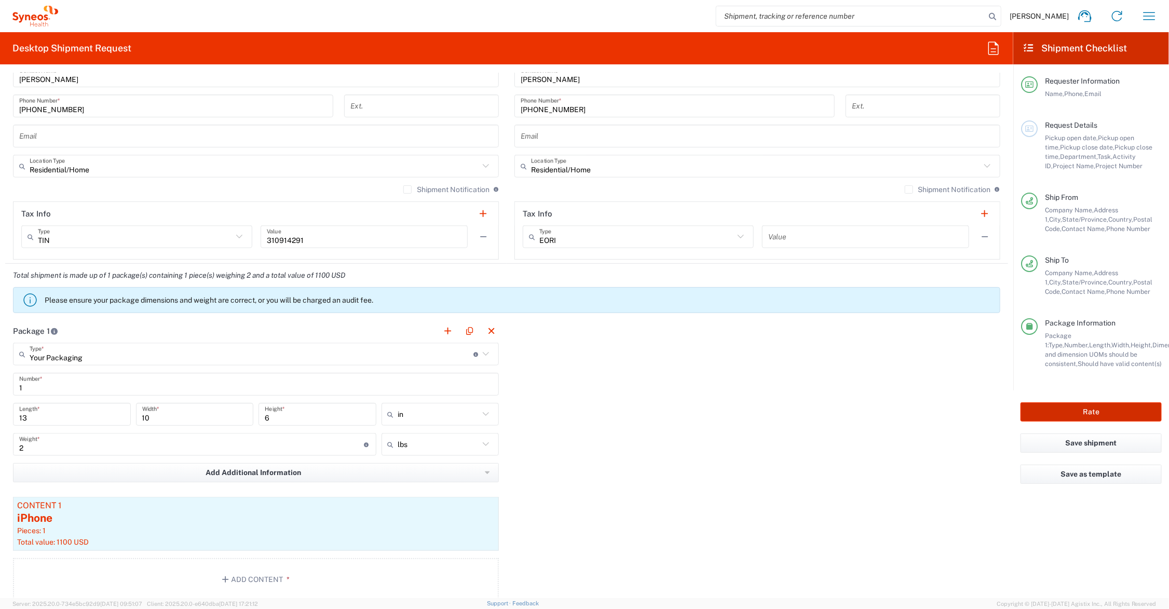
click at [935, 411] on button "Rate" at bounding box center [1091, 411] width 141 height 19
type input "ADUS.INCHO.NB.104225"
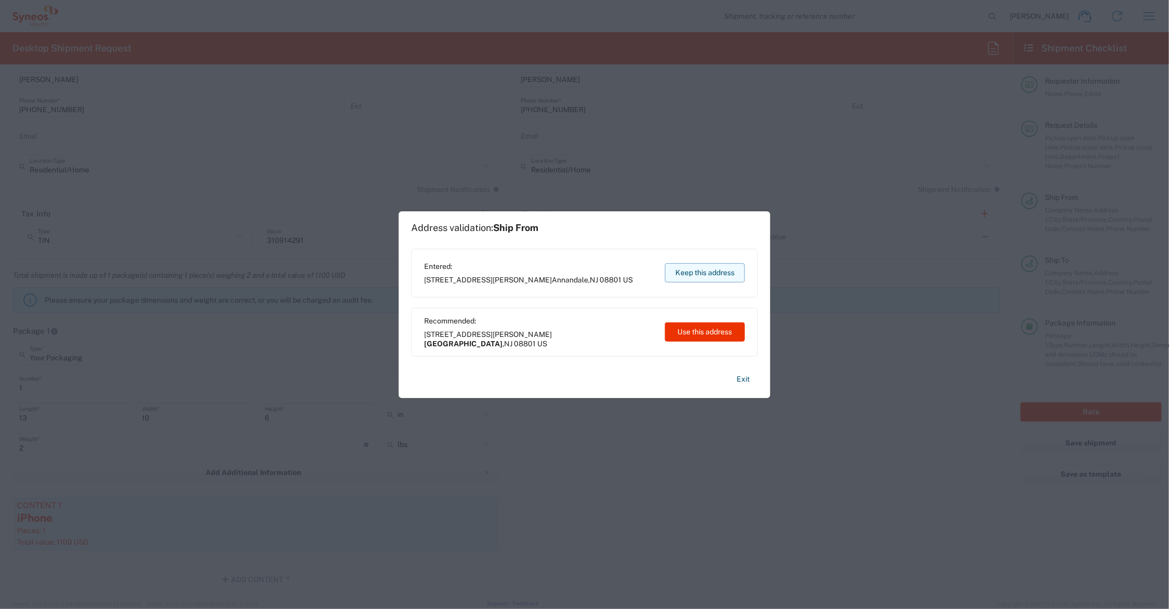
click at [698, 273] on button "Keep this address" at bounding box center [705, 272] width 80 height 19
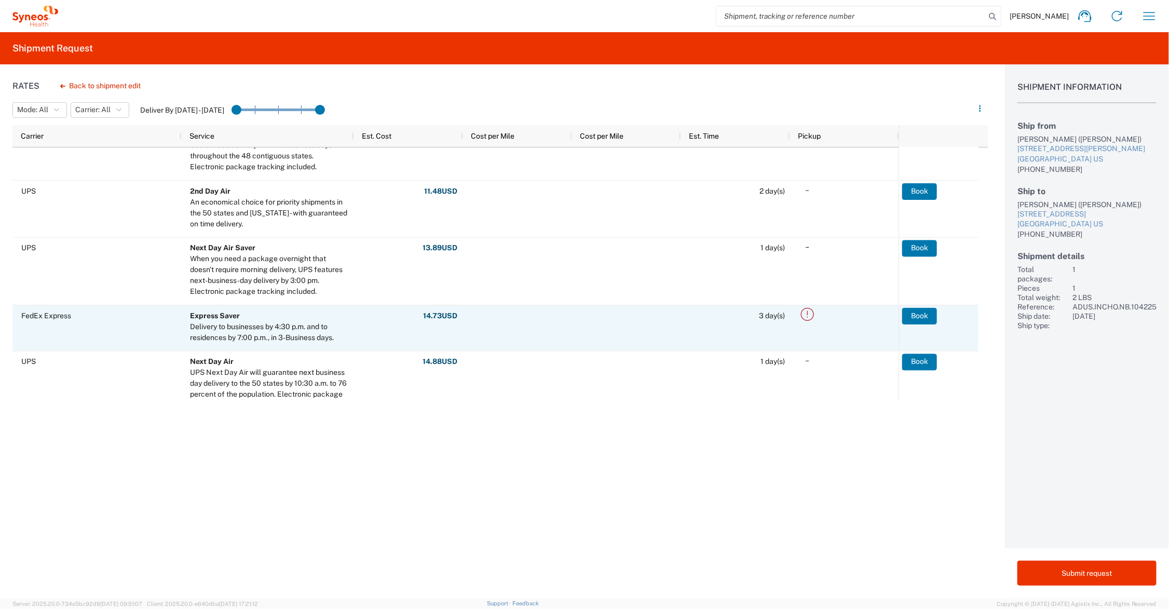
scroll to position [130, 0]
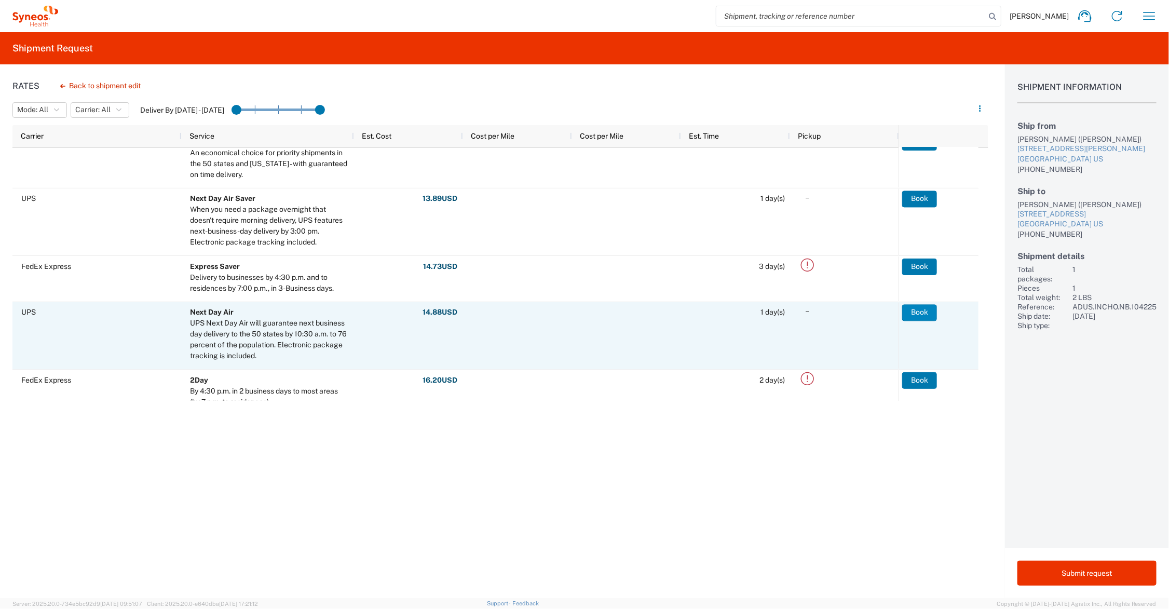
click at [915, 313] on button "Book" at bounding box center [919, 312] width 35 height 17
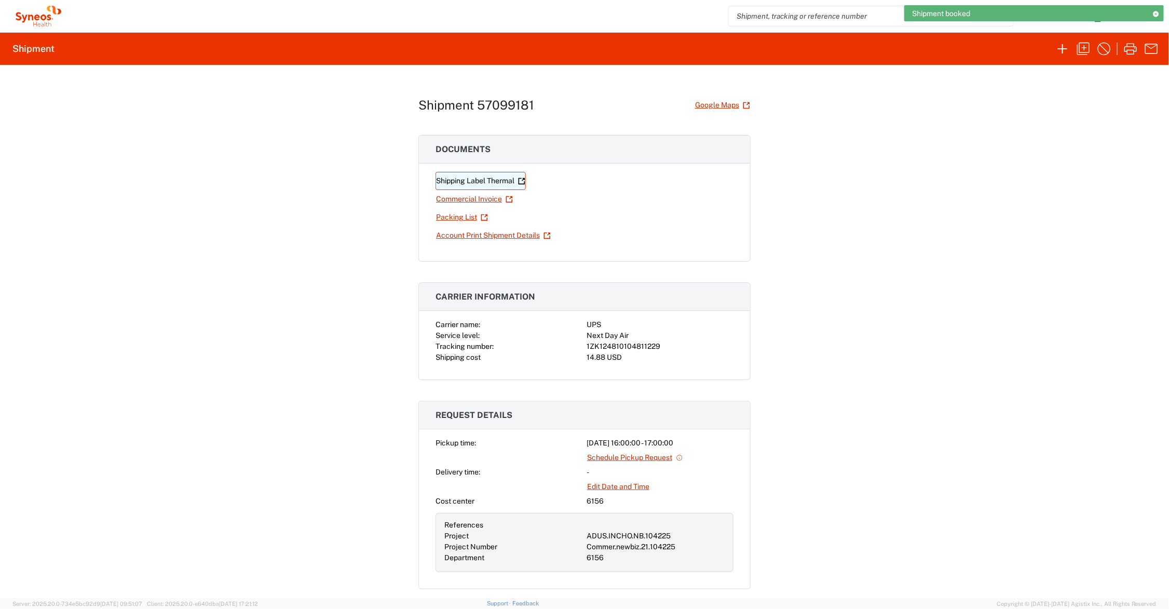
click at [473, 181] on link "Shipping Label Thermal" at bounding box center [481, 181] width 90 height 18
